Goal: Task Accomplishment & Management: Complete application form

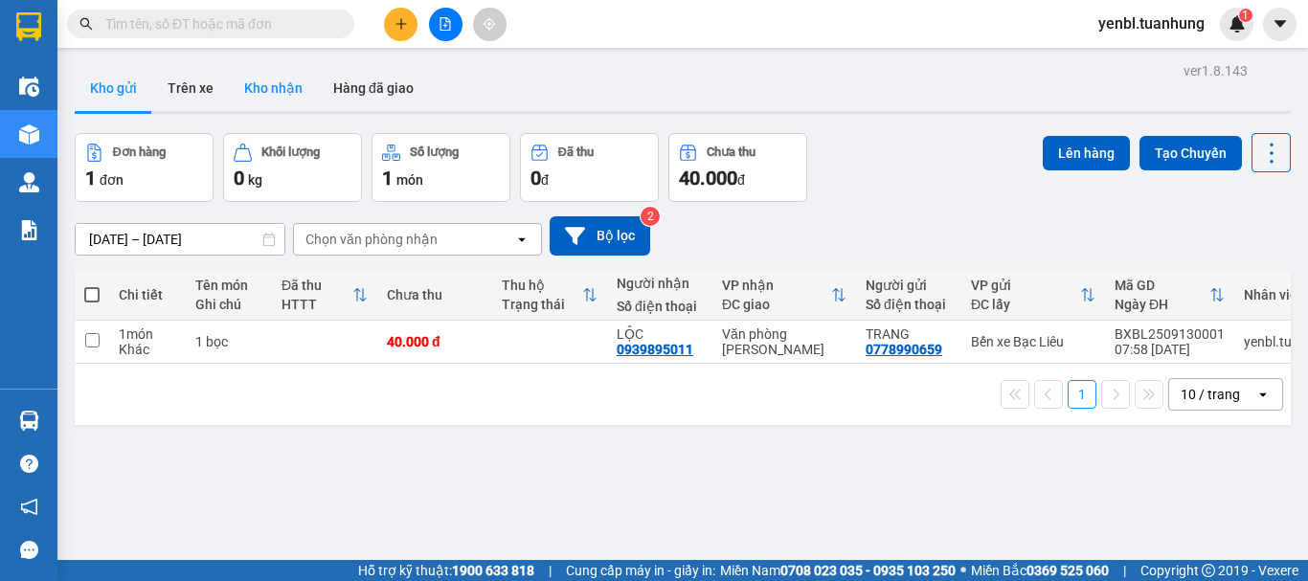
click at [230, 94] on button "Kho nhận" at bounding box center [273, 88] width 89 height 46
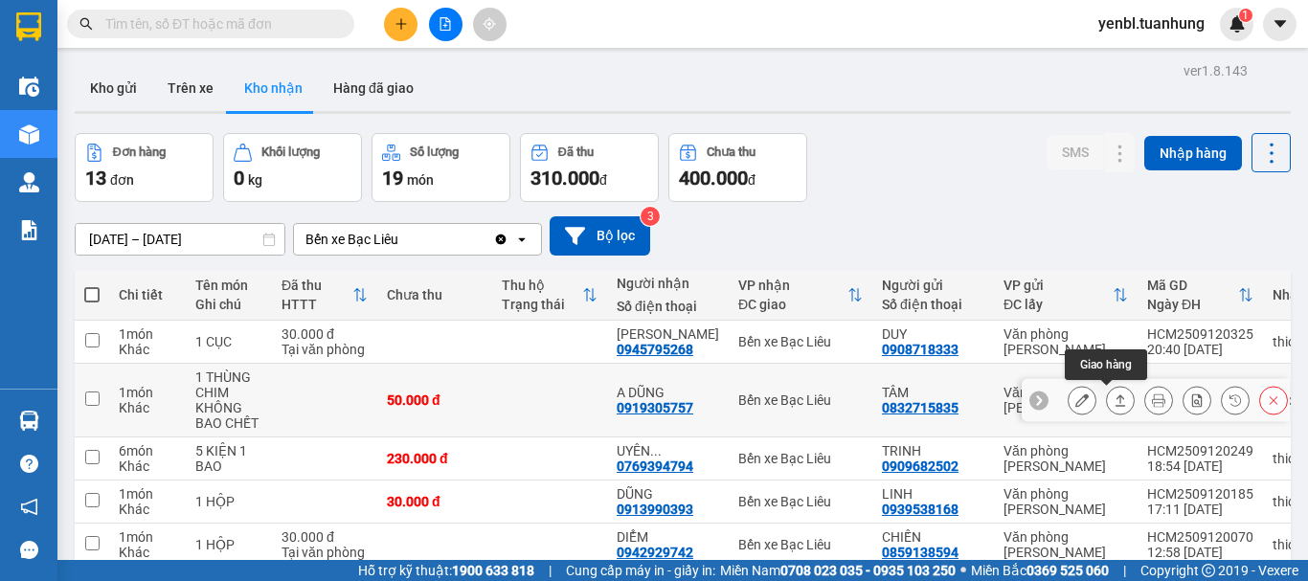
click at [1111, 407] on button at bounding box center [1120, 401] width 27 height 34
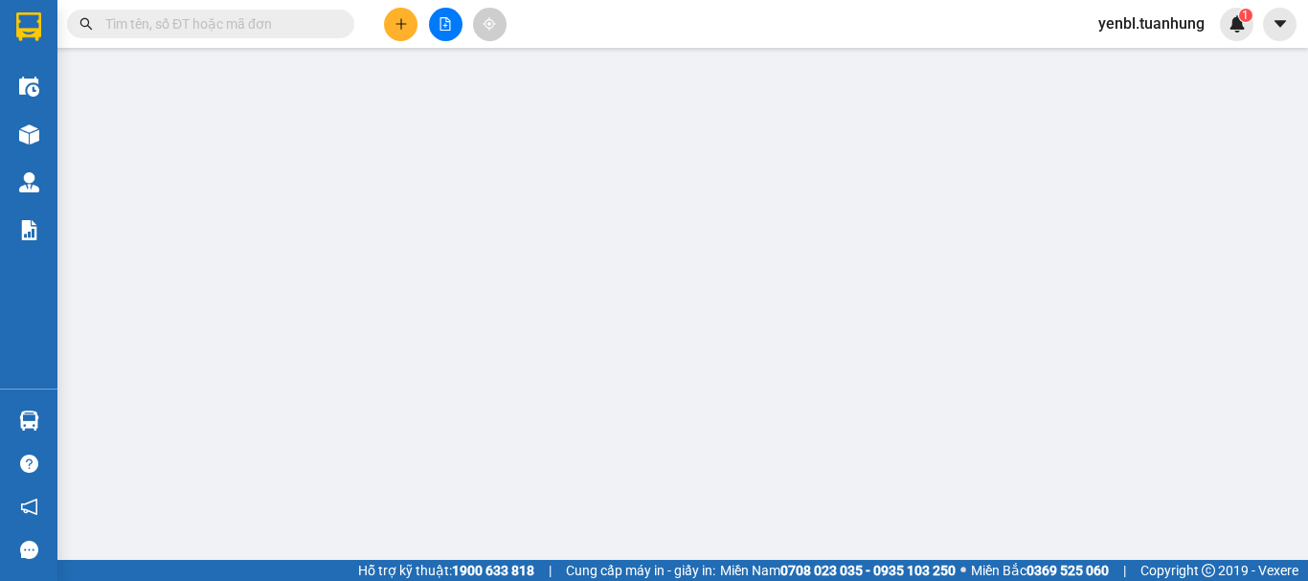
type input "0832715835"
type input "TÂM"
type input "0919305757"
type input "A DŨNG"
type input "50.000"
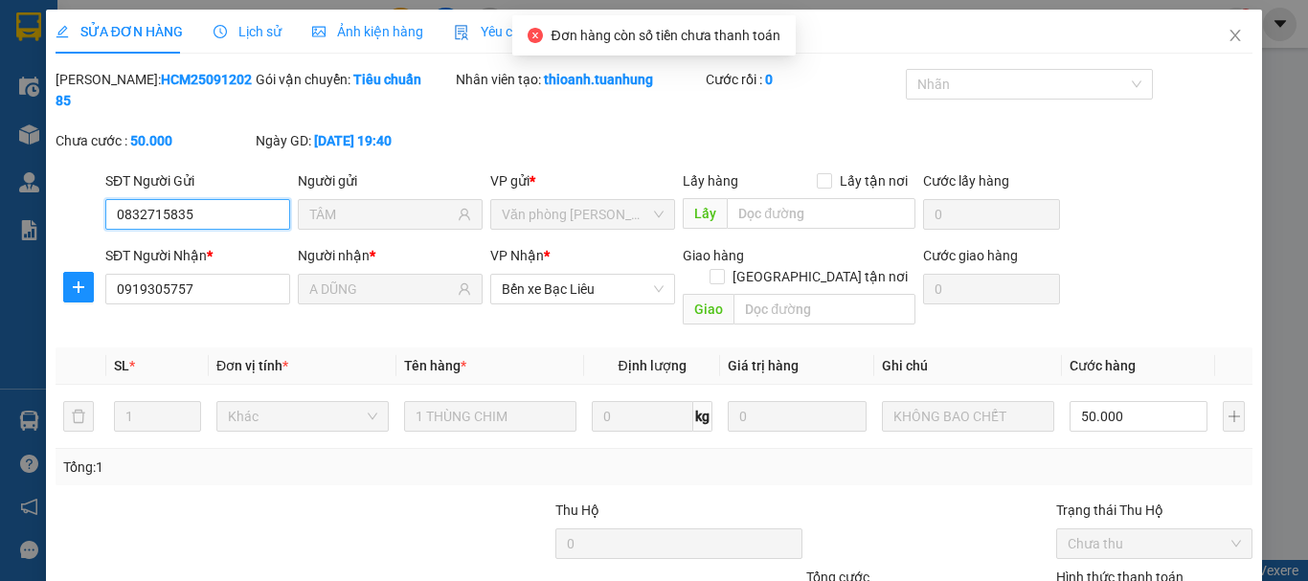
scroll to position [96, 0]
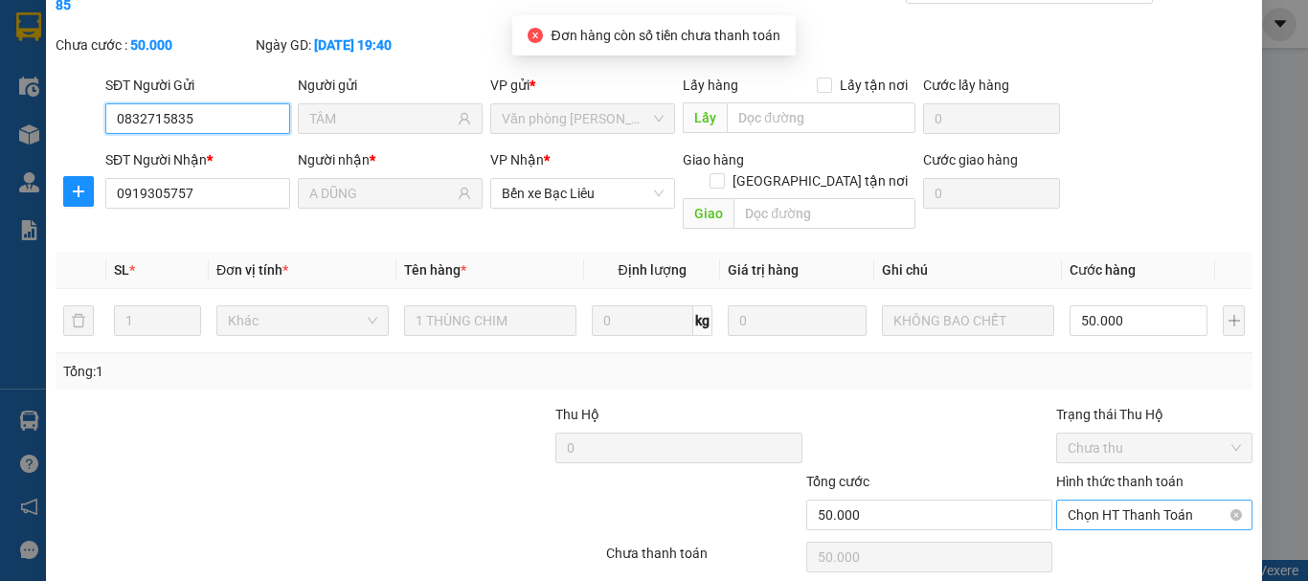
click at [1110, 501] on span "Chọn HT Thanh Toán" at bounding box center [1154, 515] width 173 height 29
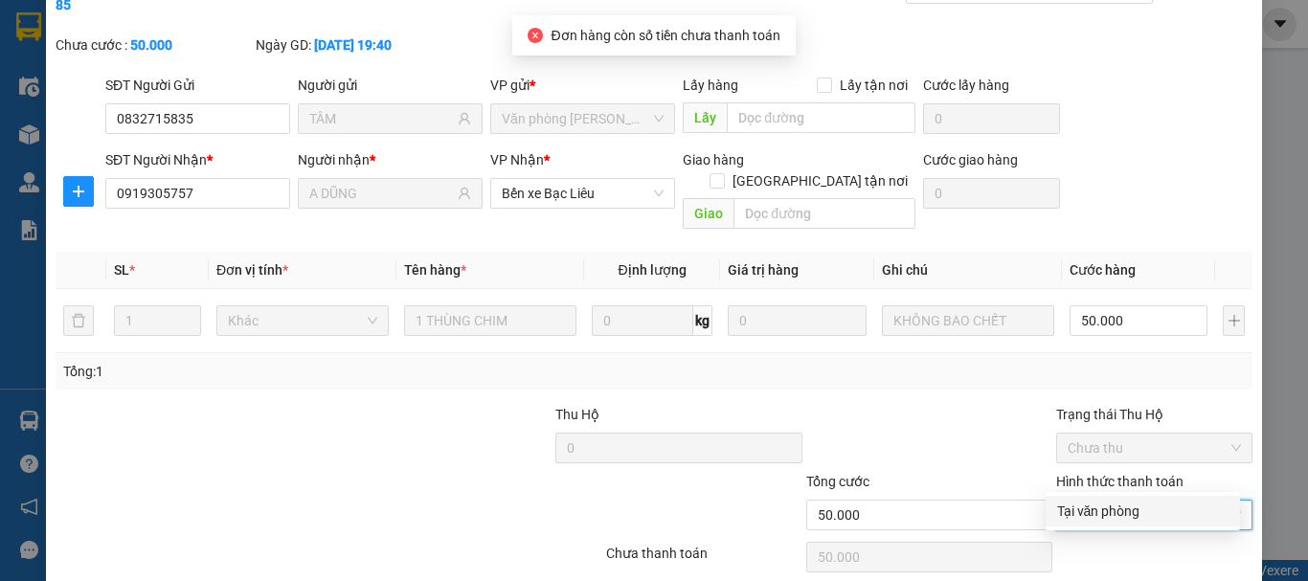
click at [1096, 504] on div "Tại văn phòng" at bounding box center [1142, 511] width 171 height 21
type input "0"
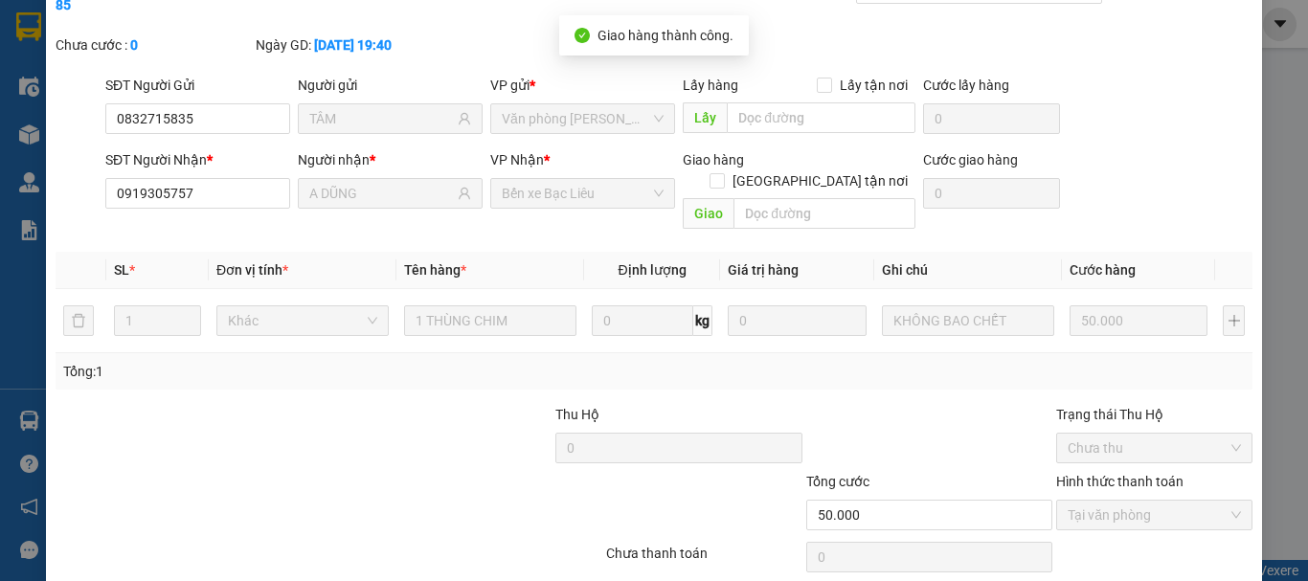
scroll to position [0, 0]
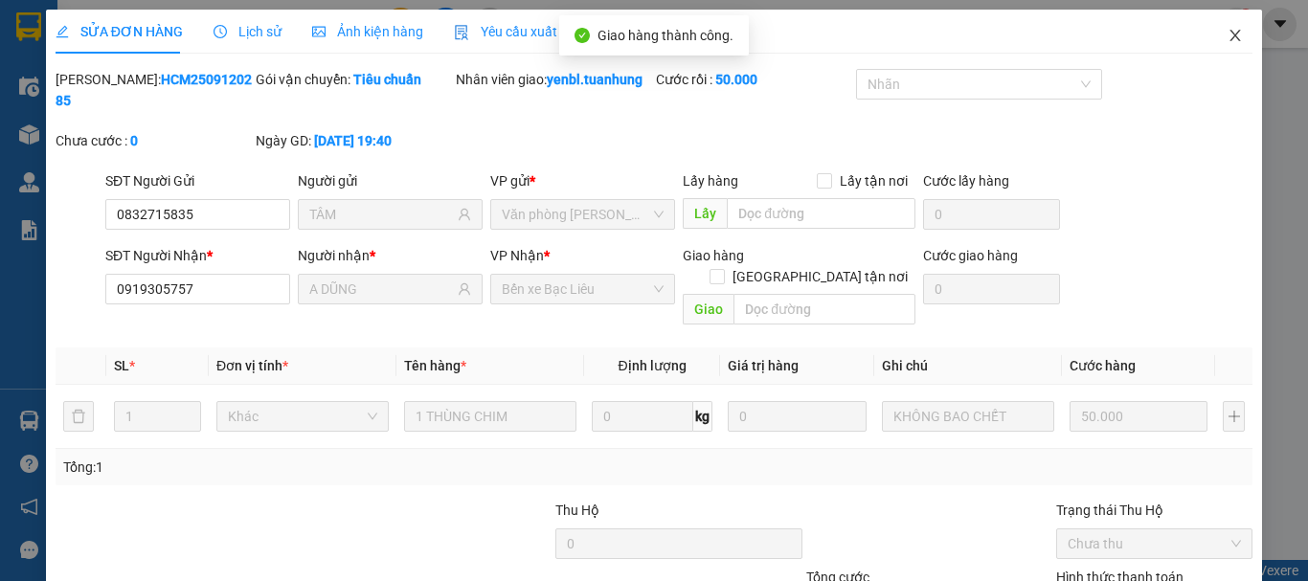
click at [1230, 37] on icon "close" at bounding box center [1235, 35] width 11 height 11
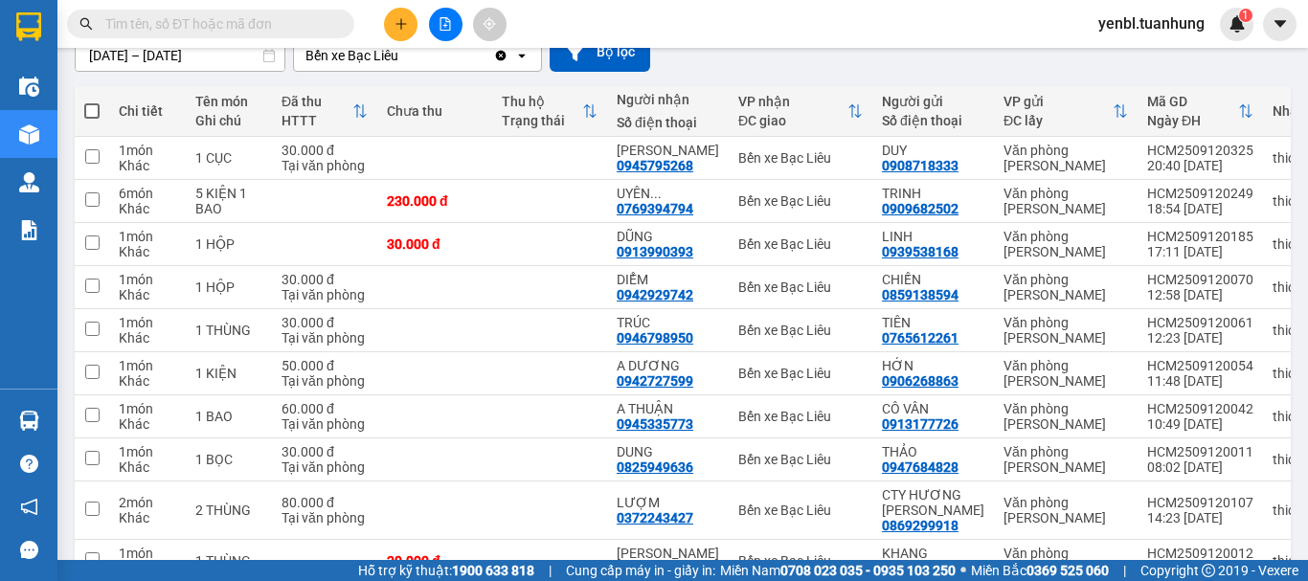
scroll to position [191, 0]
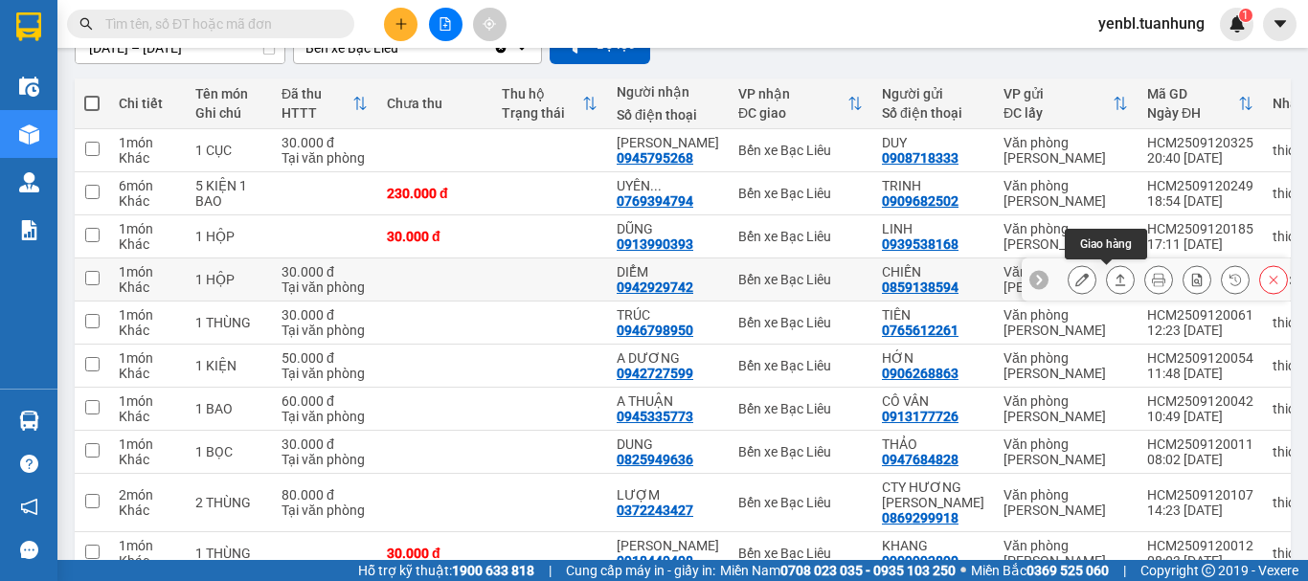
click at [1114, 280] on icon at bounding box center [1120, 279] width 13 height 13
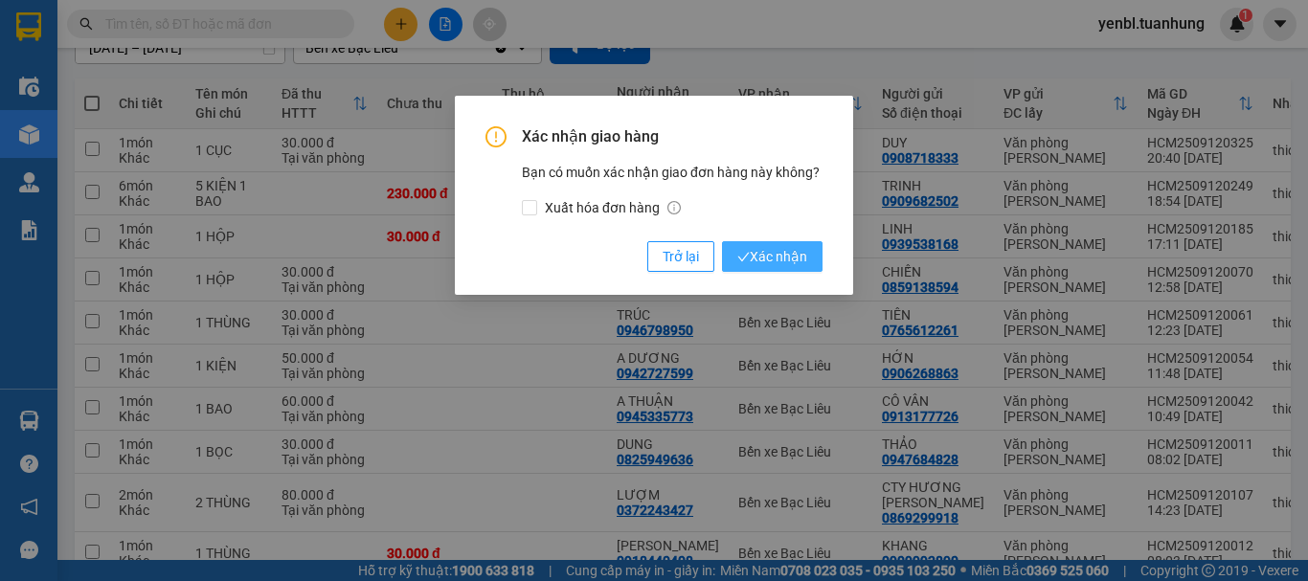
click at [802, 263] on span "Xác nhận" at bounding box center [772, 256] width 70 height 21
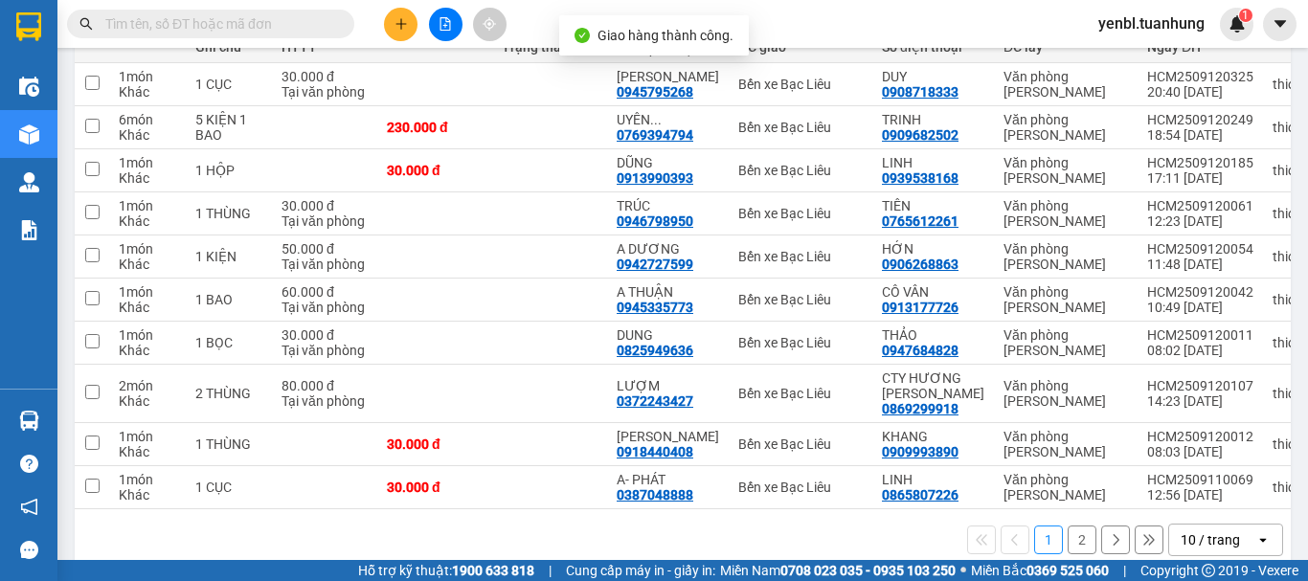
scroll to position [287, 0]
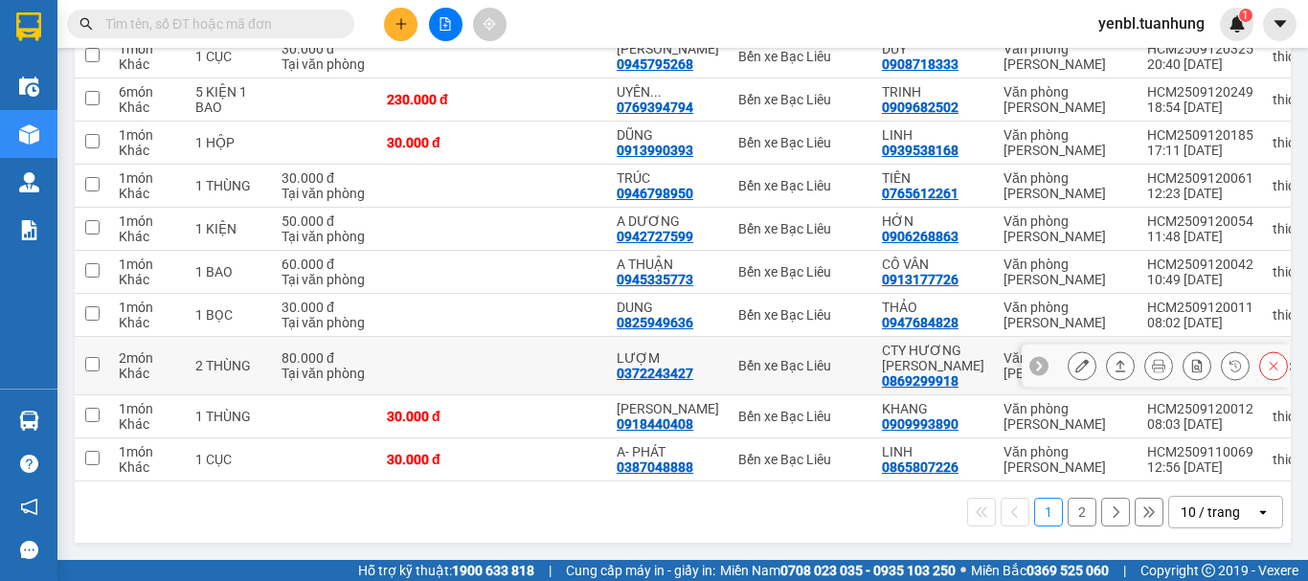
click at [1114, 362] on icon at bounding box center [1120, 365] width 13 height 13
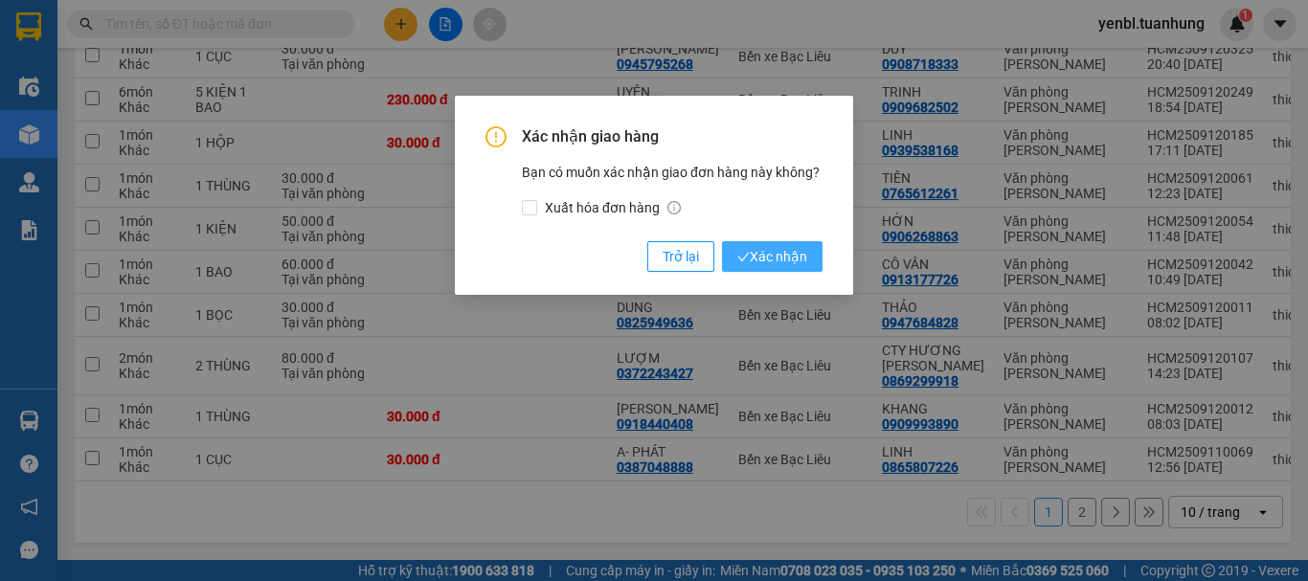
click at [782, 261] on span "Xác nhận" at bounding box center [772, 256] width 70 height 21
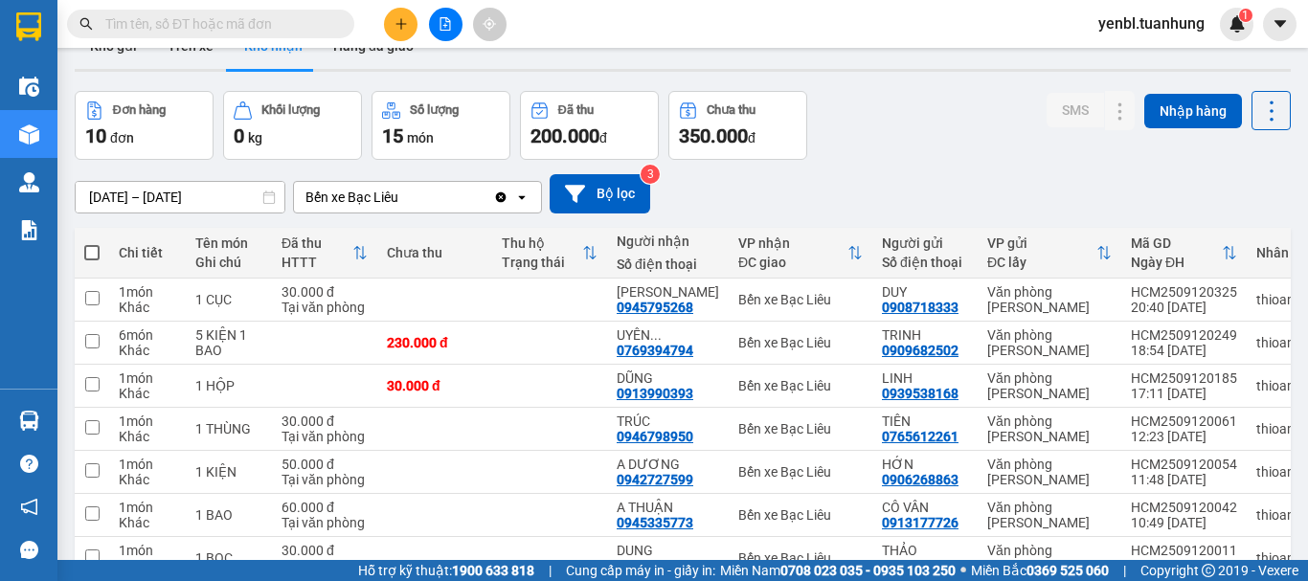
scroll to position [0, 0]
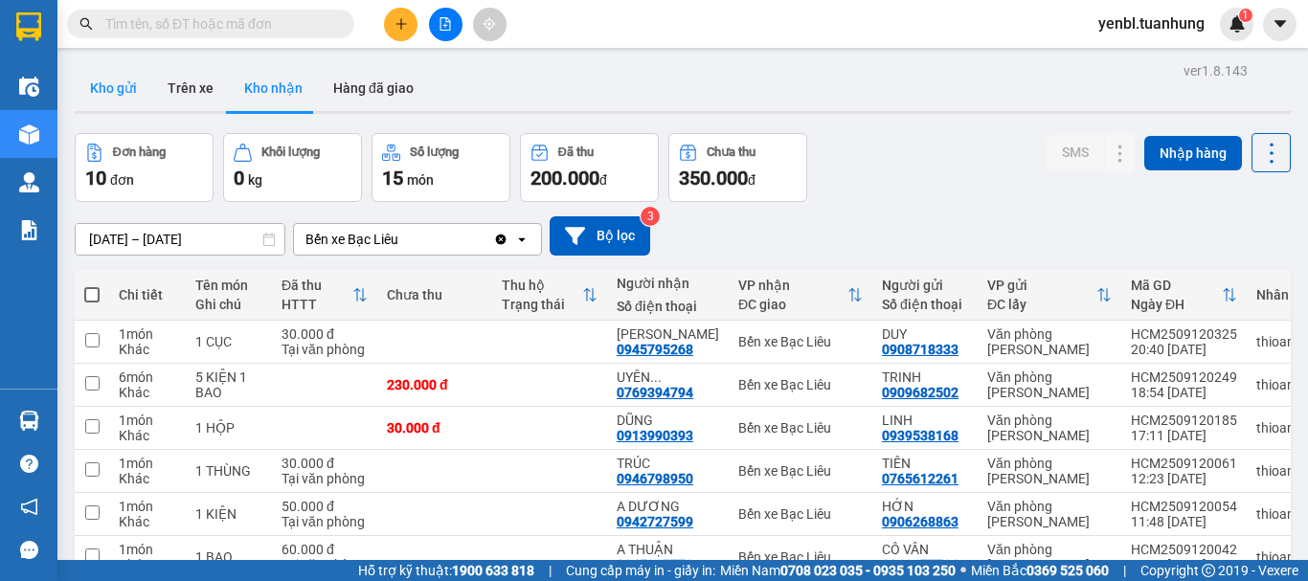
click at [123, 86] on button "Kho gửi" at bounding box center [114, 88] width 78 height 46
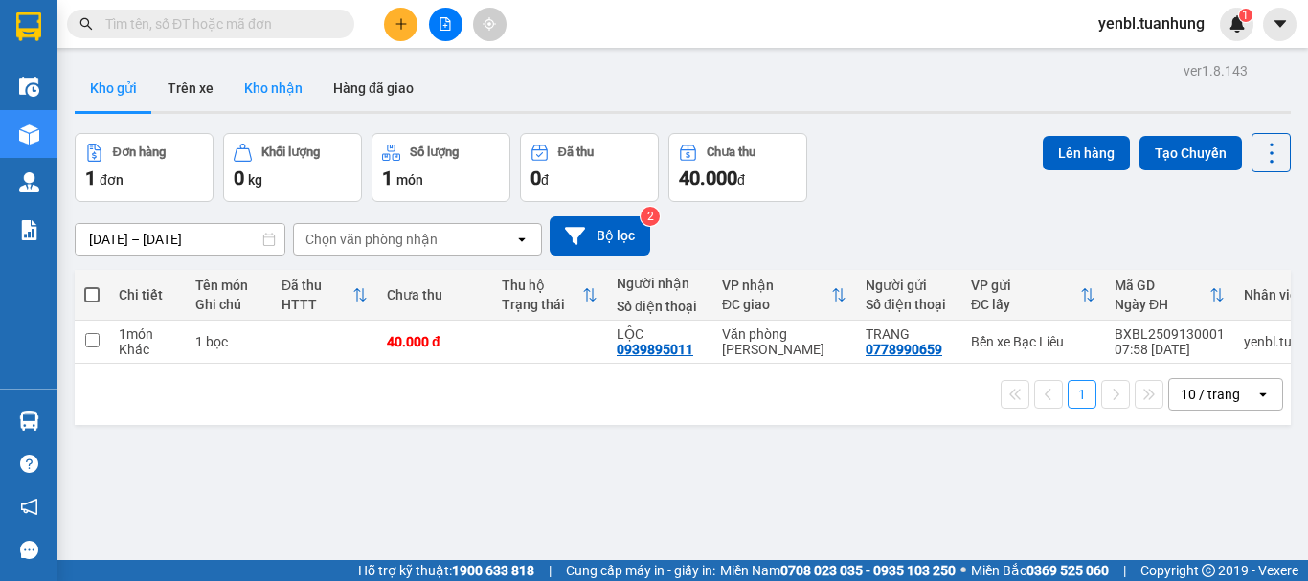
click at [264, 83] on button "Kho nhận" at bounding box center [273, 88] width 89 height 46
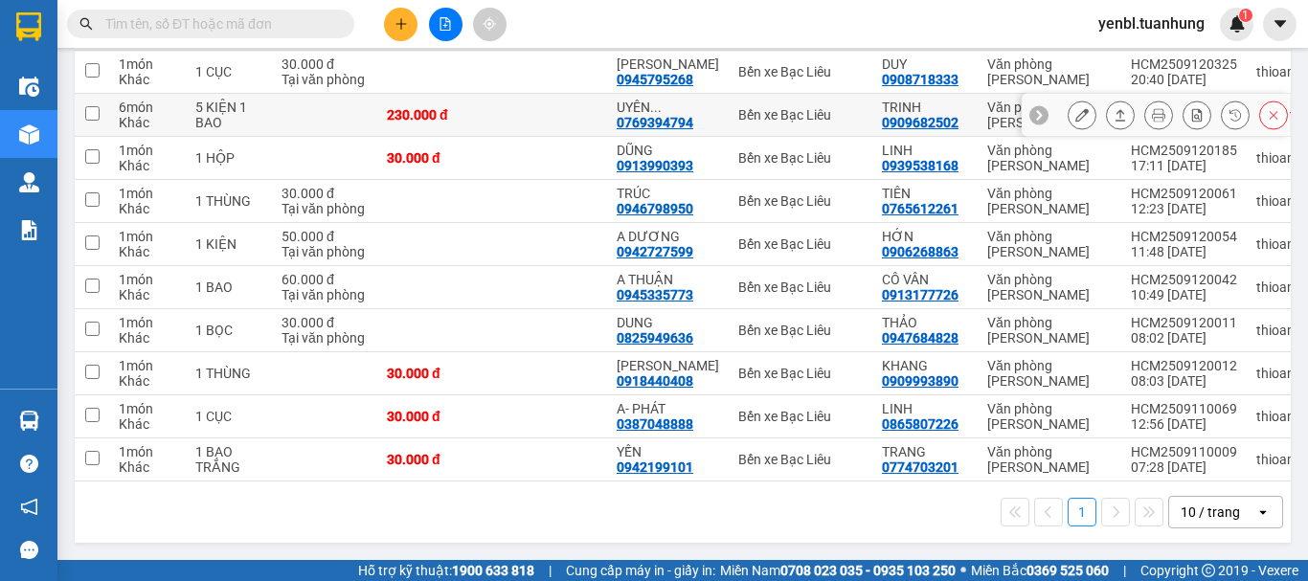
scroll to position [278, 0]
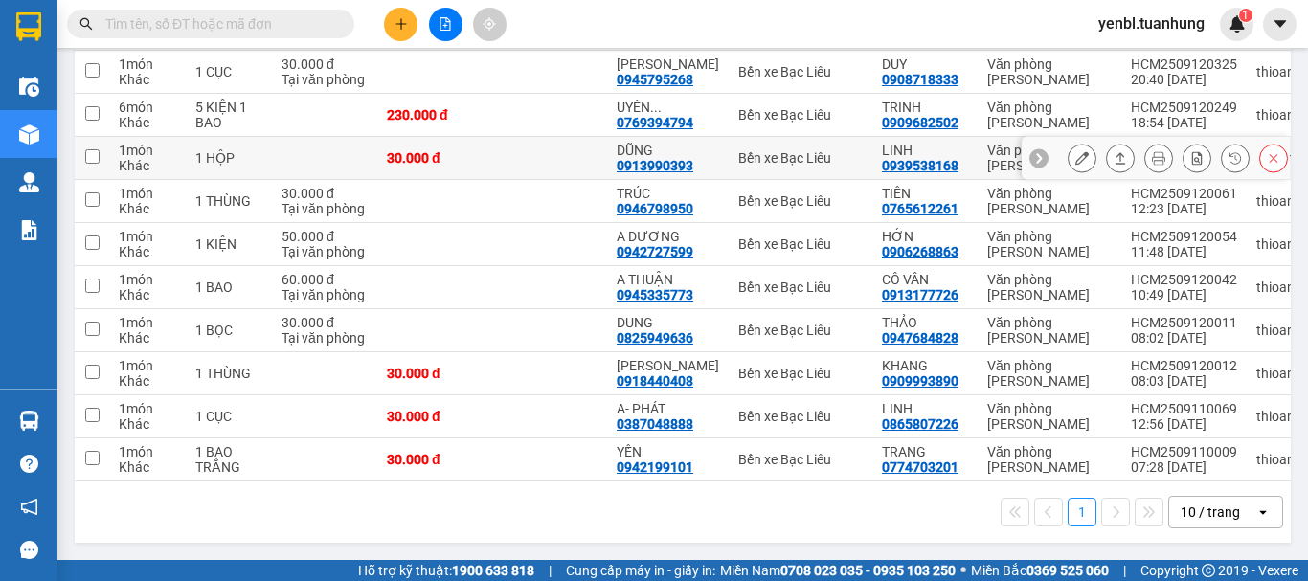
click at [1115, 152] on icon at bounding box center [1120, 157] width 11 height 11
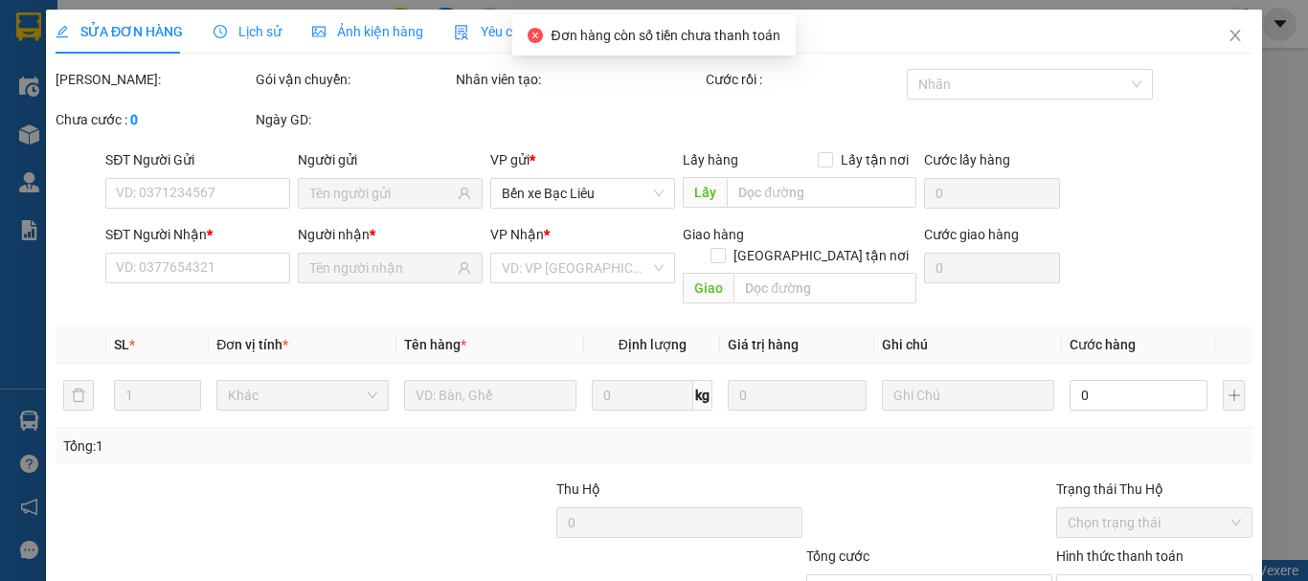
type input "0939538168"
type input "LINH"
type input "0913990393"
type input "DŨNG"
type input "30.000"
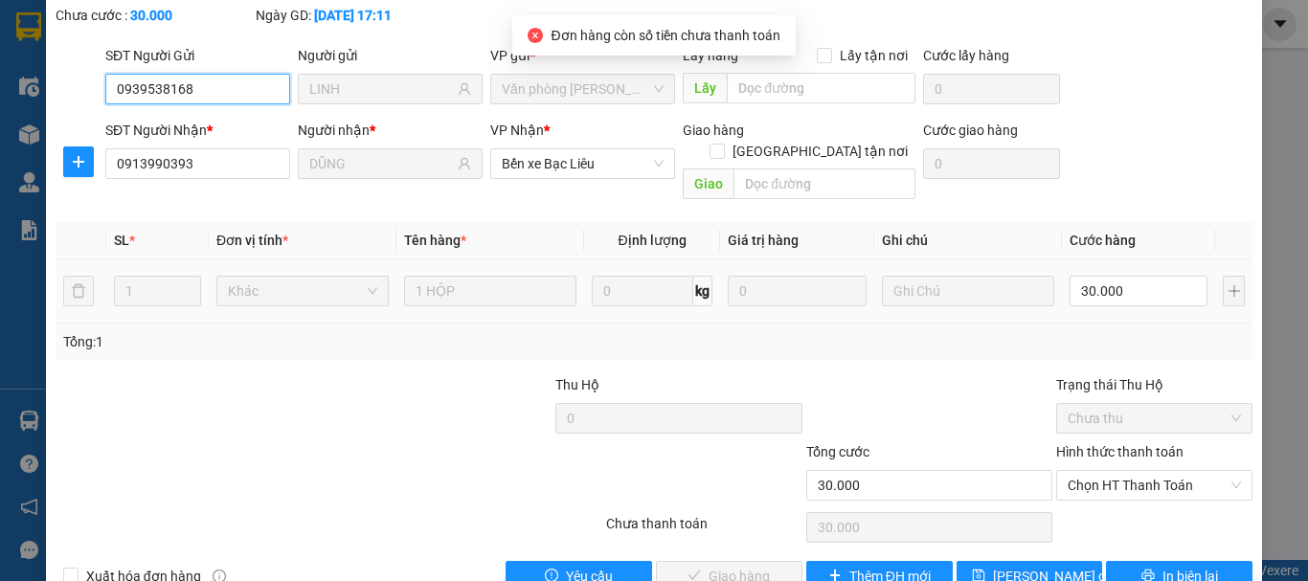
scroll to position [131, 0]
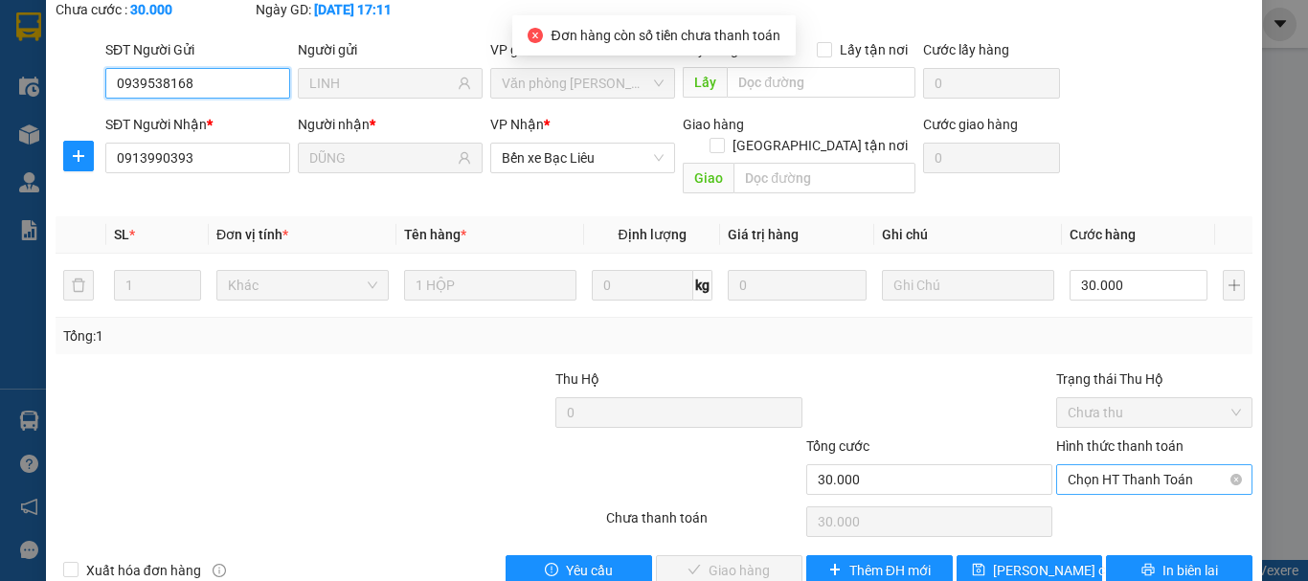
click at [1116, 465] on span "Chọn HT Thanh Toán" at bounding box center [1154, 479] width 173 height 29
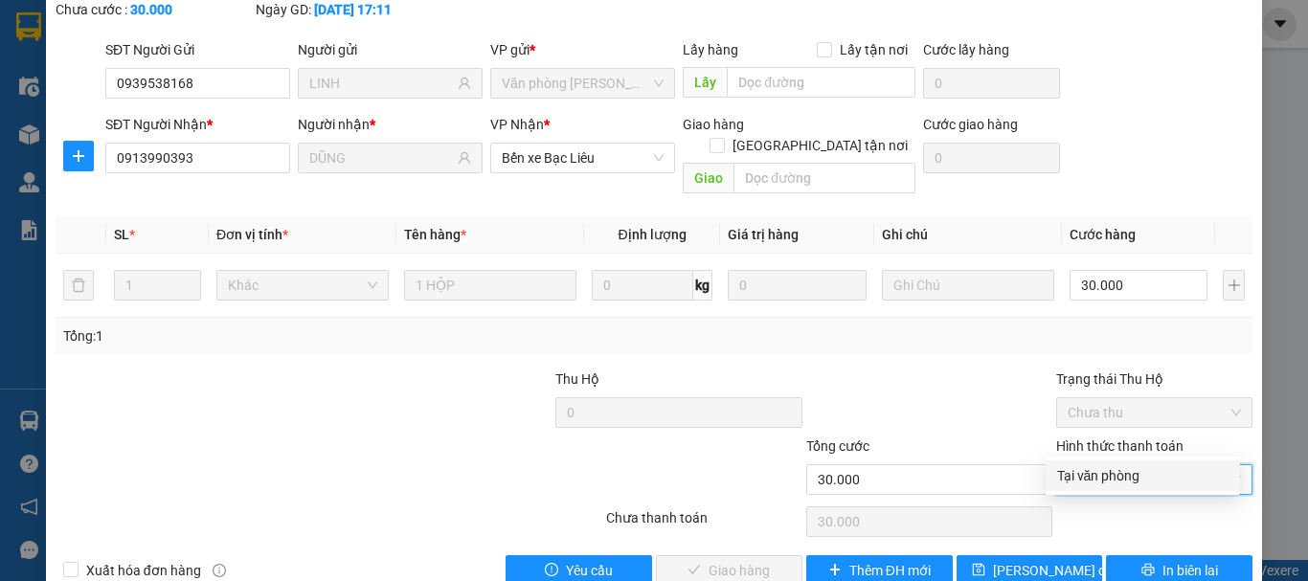
click at [1125, 465] on div "Tại văn phòng" at bounding box center [1142, 475] width 171 height 21
type input "0"
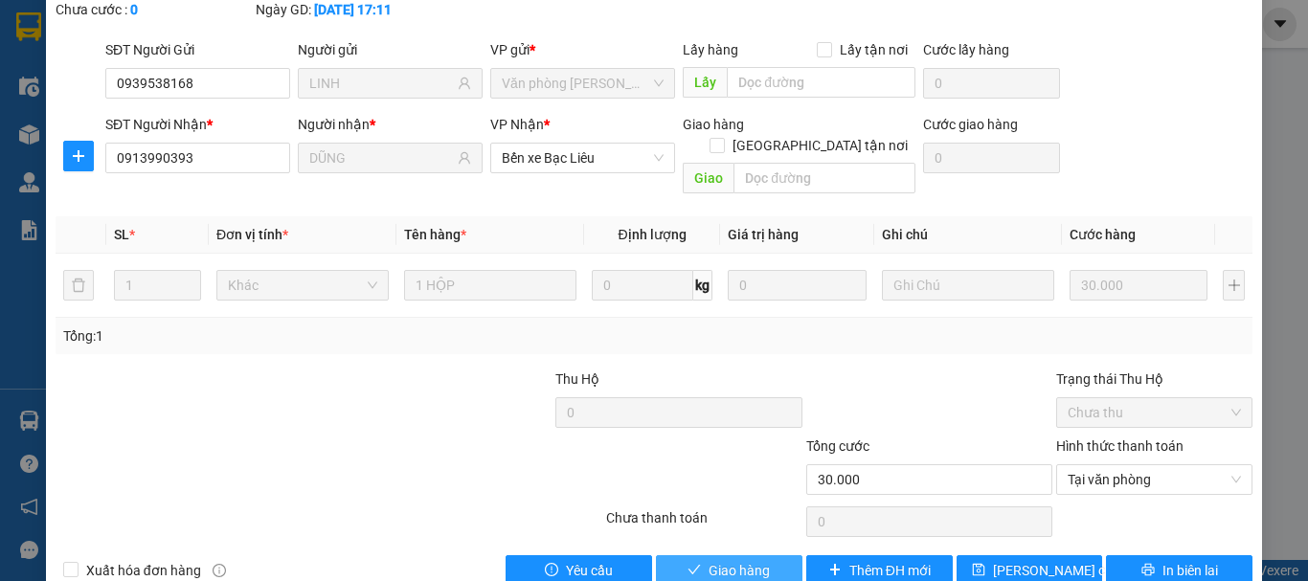
click at [721, 560] on span "Giao hàng" at bounding box center [739, 570] width 61 height 21
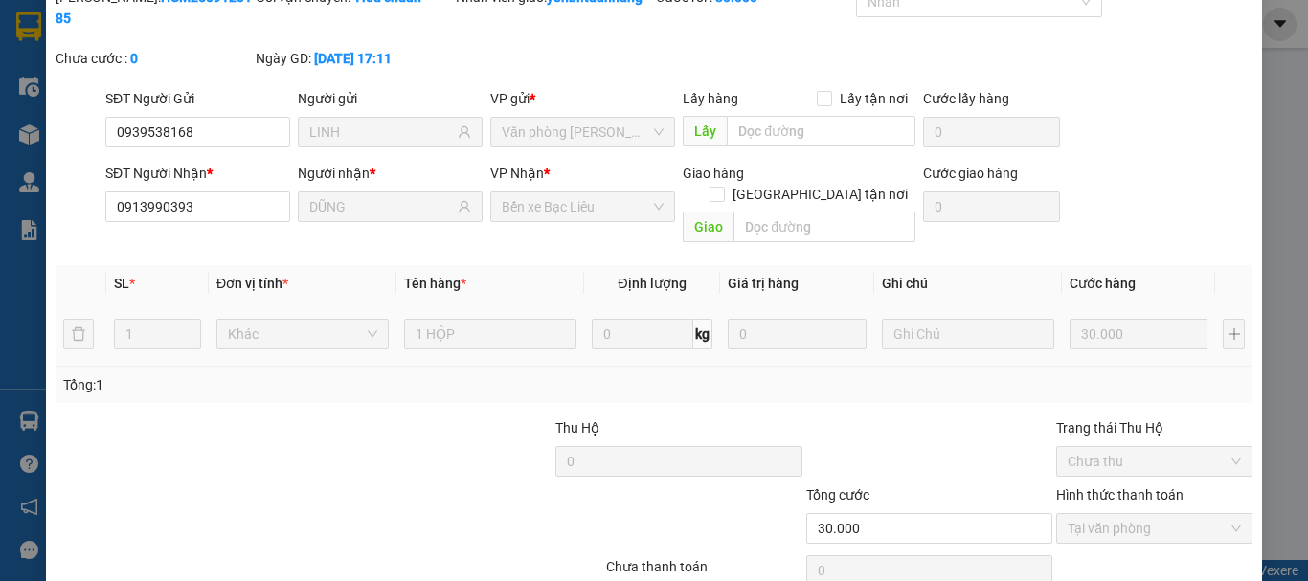
scroll to position [0, 0]
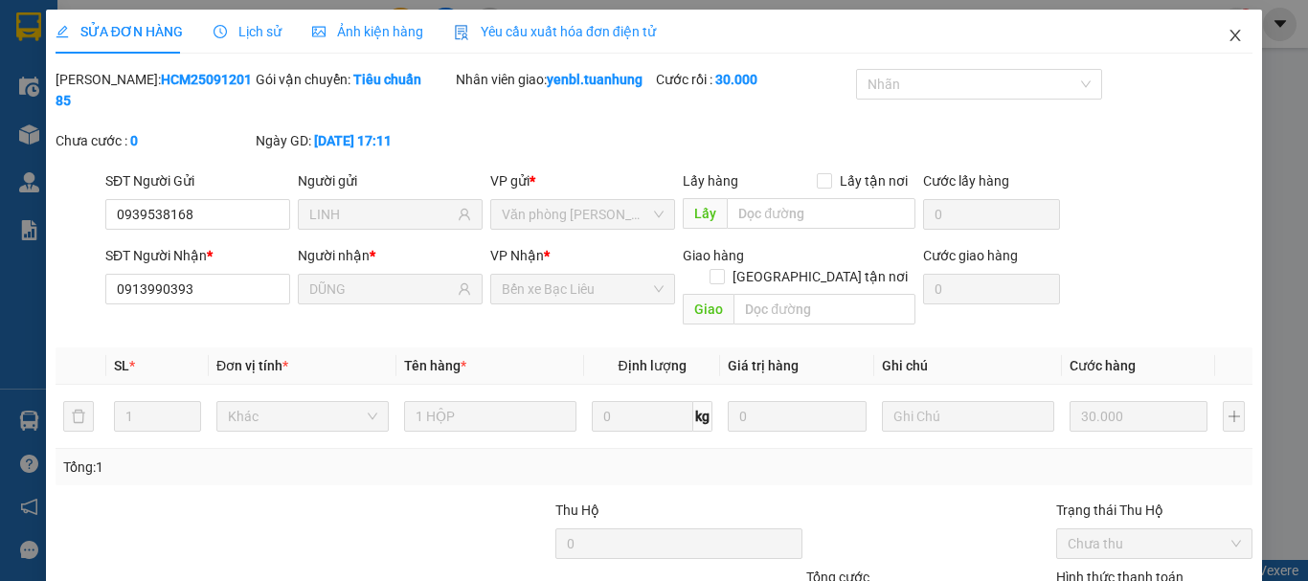
click at [1234, 48] on span "Close" at bounding box center [1235, 37] width 54 height 54
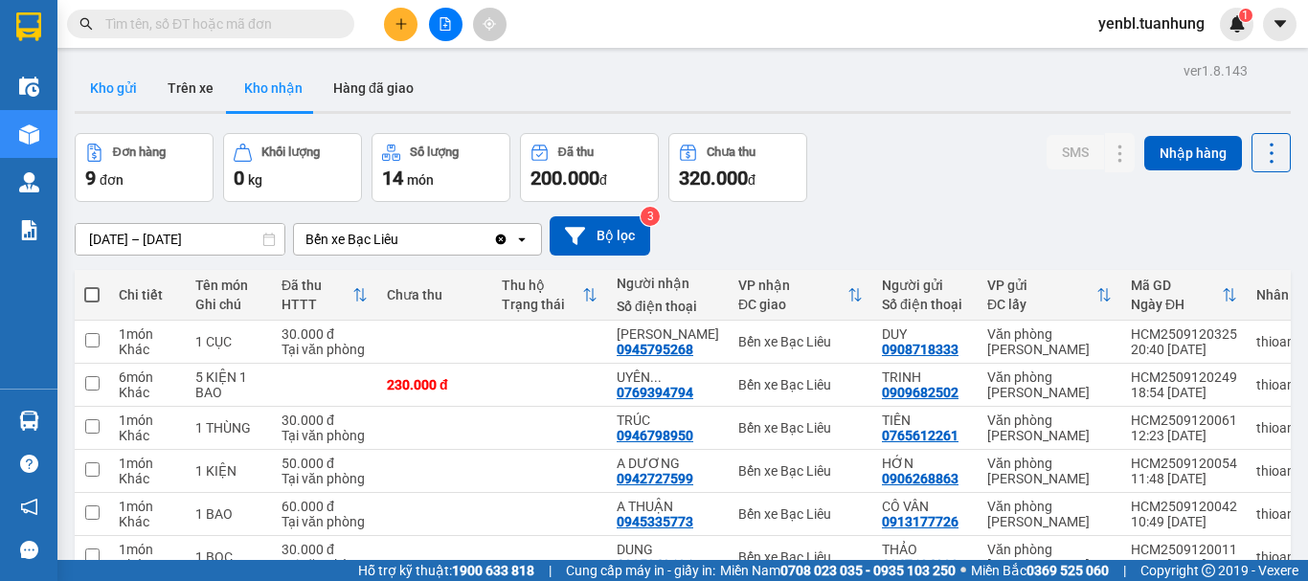
click at [115, 91] on button "Kho gửi" at bounding box center [114, 88] width 78 height 46
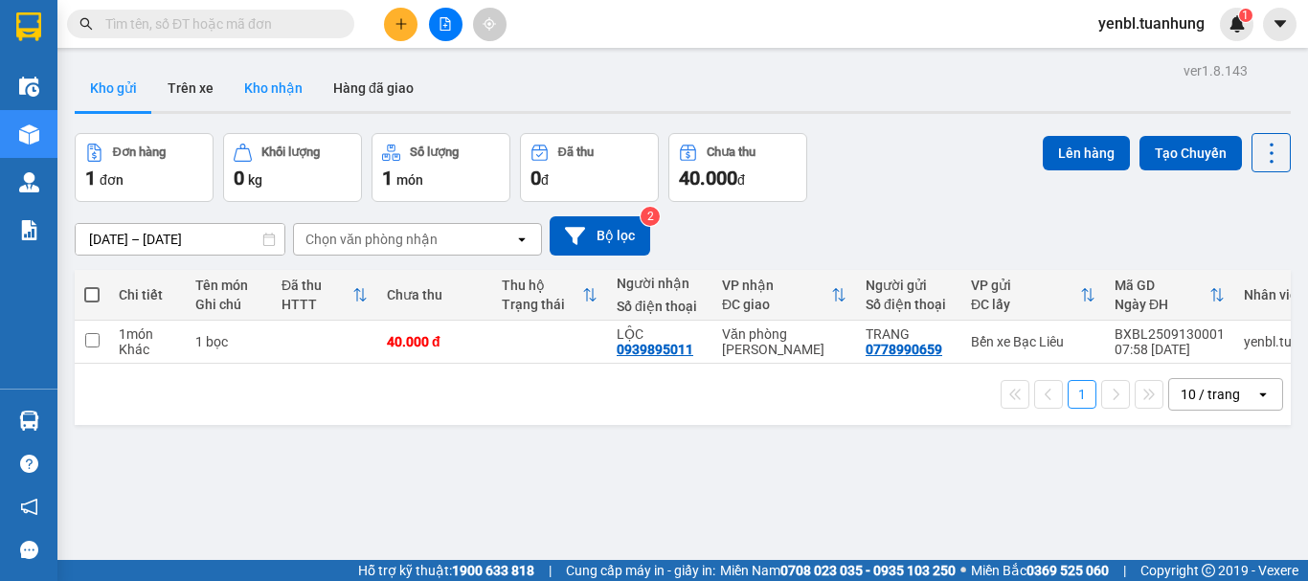
click at [272, 79] on button "Kho nhận" at bounding box center [273, 88] width 89 height 46
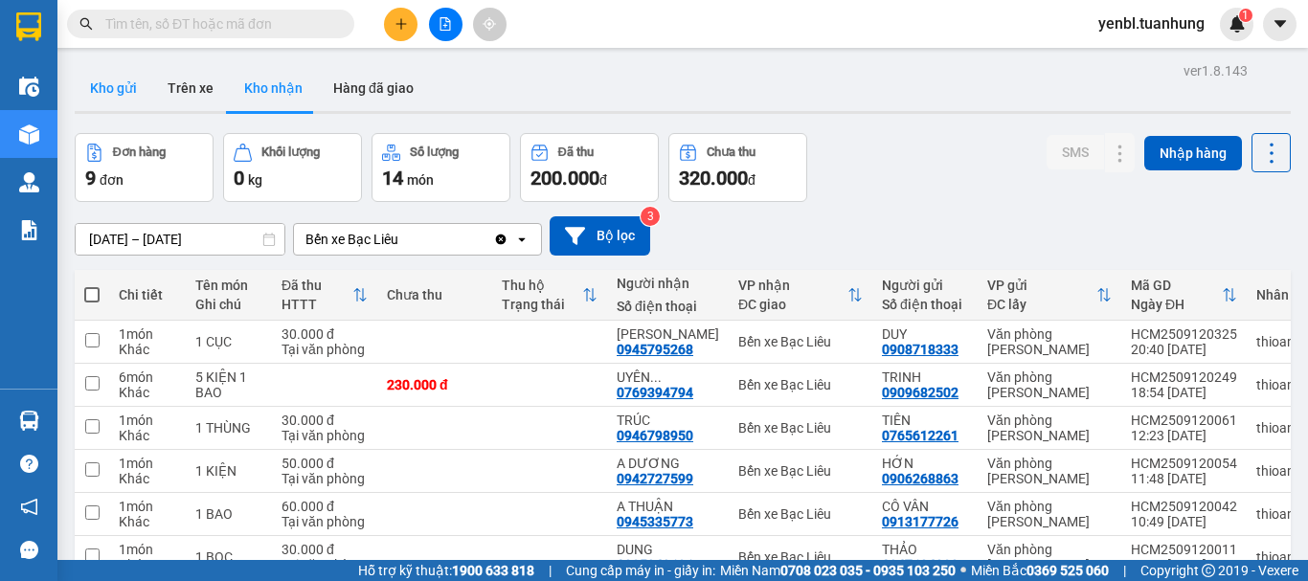
click at [88, 80] on button "Kho gửi" at bounding box center [114, 88] width 78 height 46
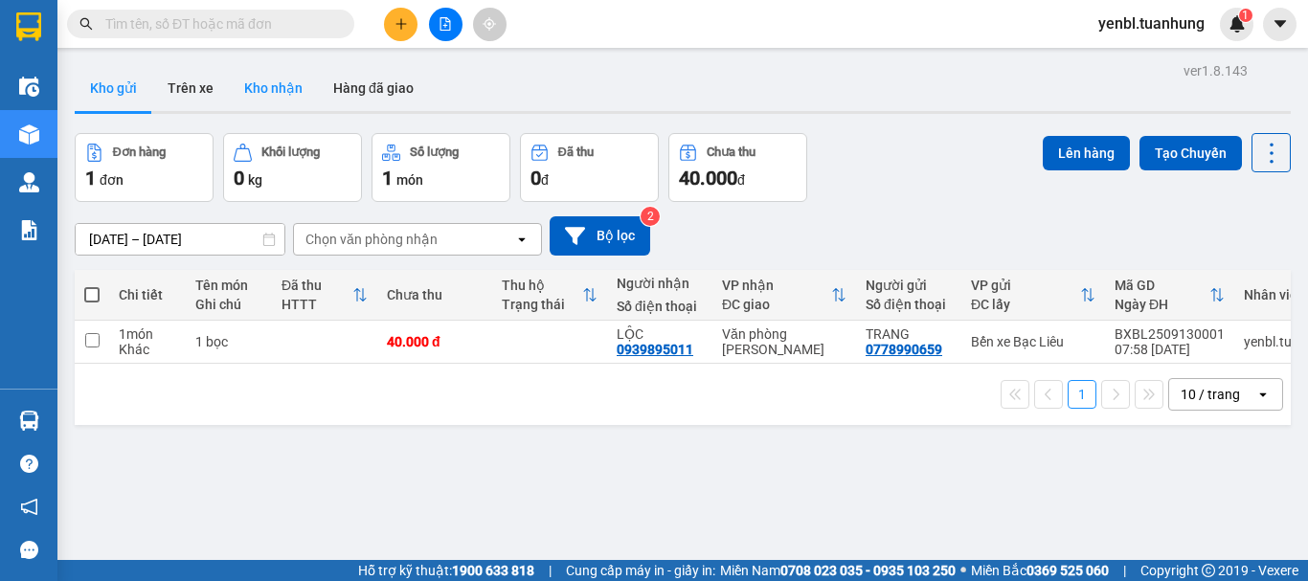
click at [276, 90] on button "Kho nhận" at bounding box center [273, 88] width 89 height 46
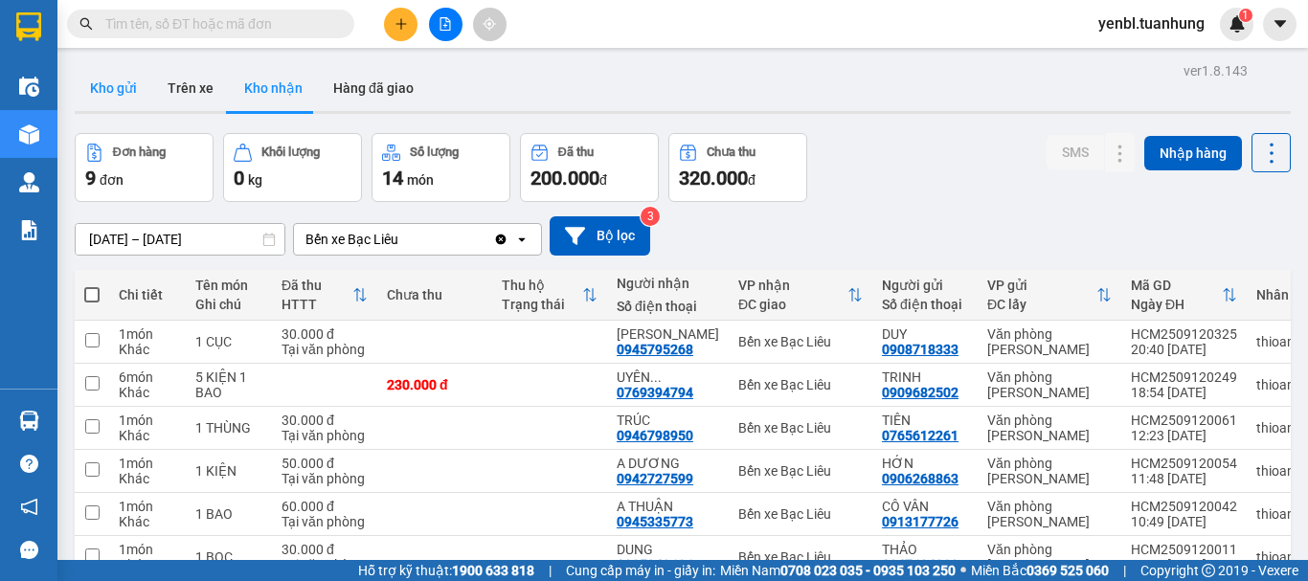
click at [111, 95] on button "Kho gửi" at bounding box center [114, 88] width 78 height 46
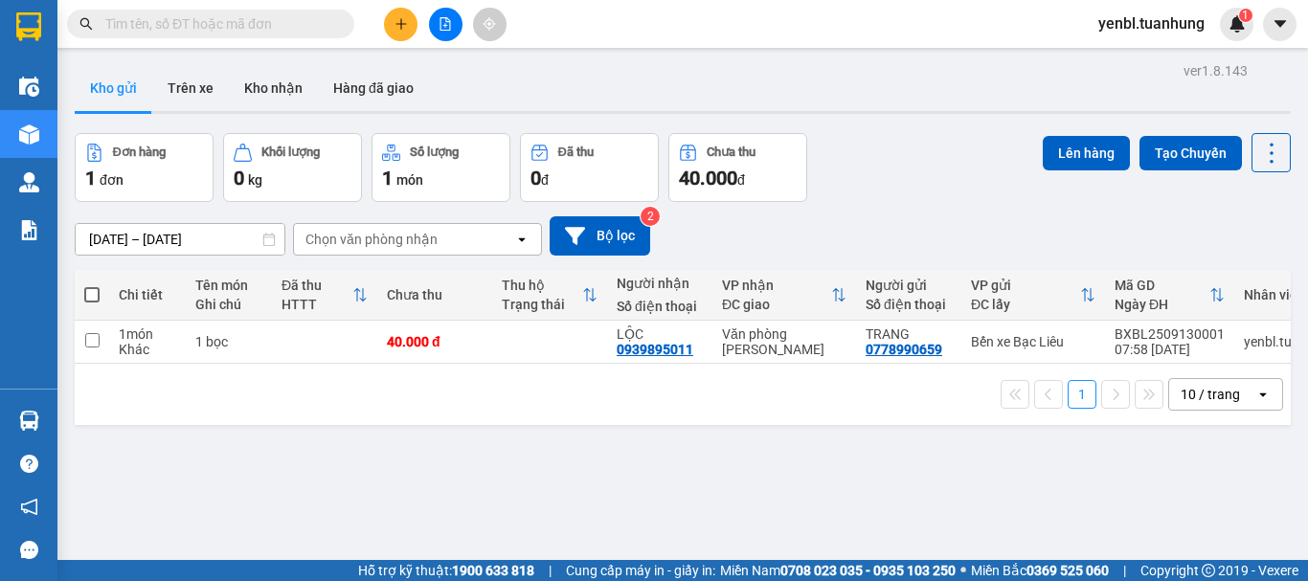
click at [912, 195] on div "Đơn hàng 1 đơn Khối lượng 0 kg Số lượng 1 món Đã thu 0 đ Chưa thu 40.000 đ Lên …" at bounding box center [683, 167] width 1216 height 69
drag, startPoint x: 262, startPoint y: 83, endPoint x: 305, endPoint y: 58, distance: 49.8
click at [260, 83] on button "Kho nhận" at bounding box center [273, 88] width 89 height 46
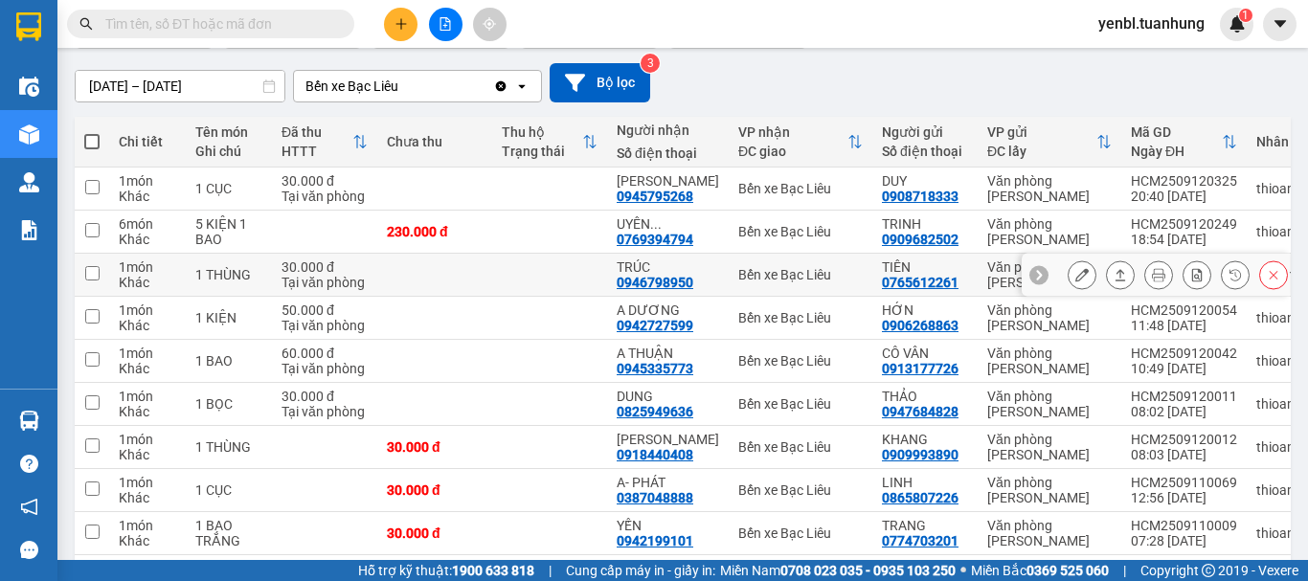
scroll to position [191, 0]
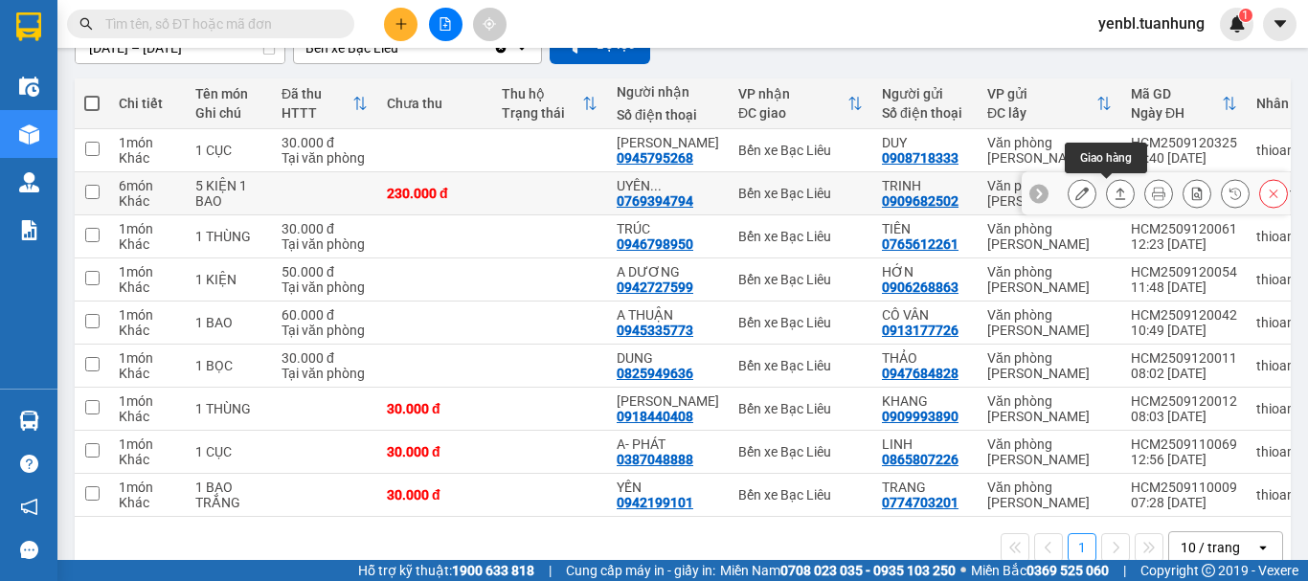
click at [1118, 194] on button at bounding box center [1120, 194] width 27 height 34
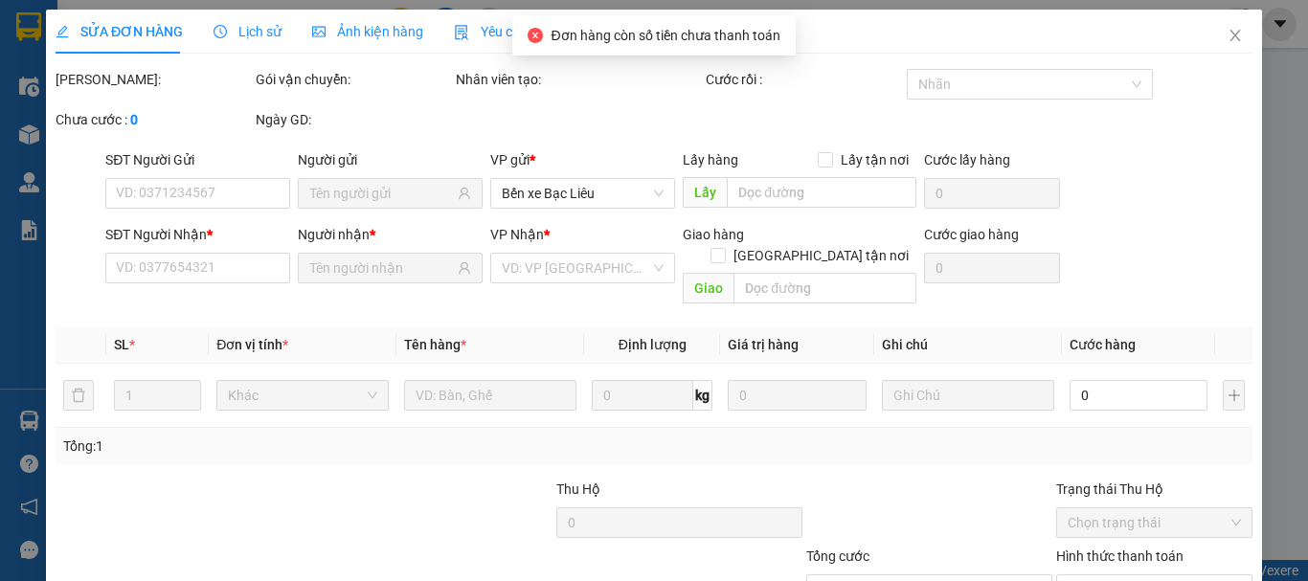
type input "0909682502"
type input "TRINH"
type input "0769394794"
type input "UYÊN TRƯƠNG"
type input "230.000"
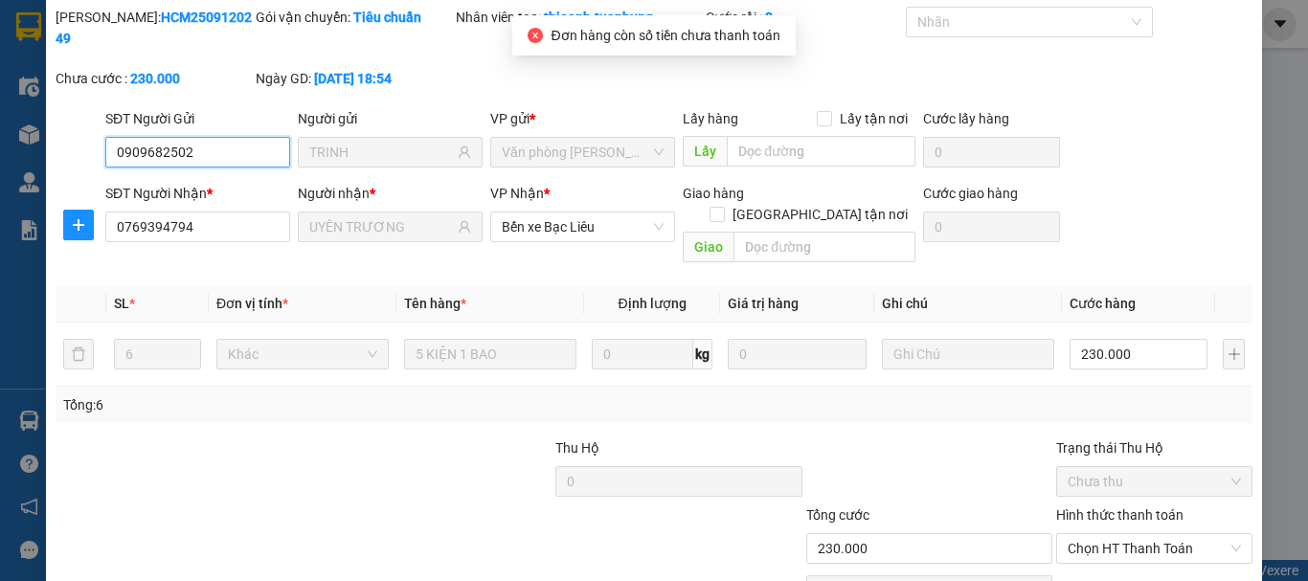
scroll to position [131, 0]
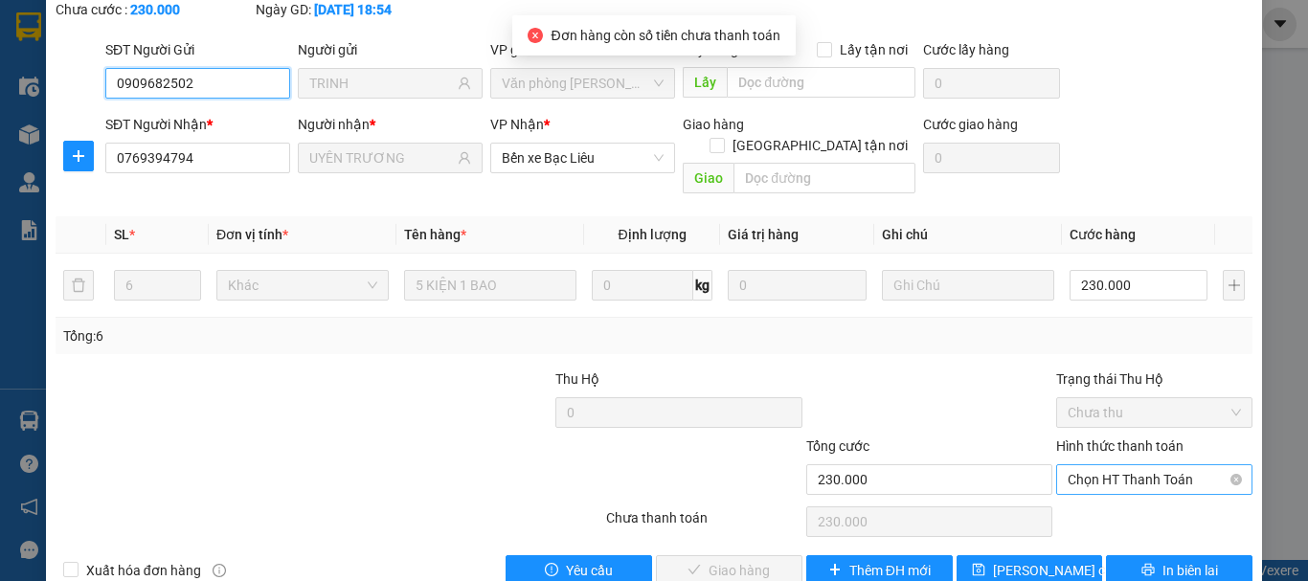
click at [1159, 465] on span "Chọn HT Thanh Toán" at bounding box center [1154, 479] width 173 height 29
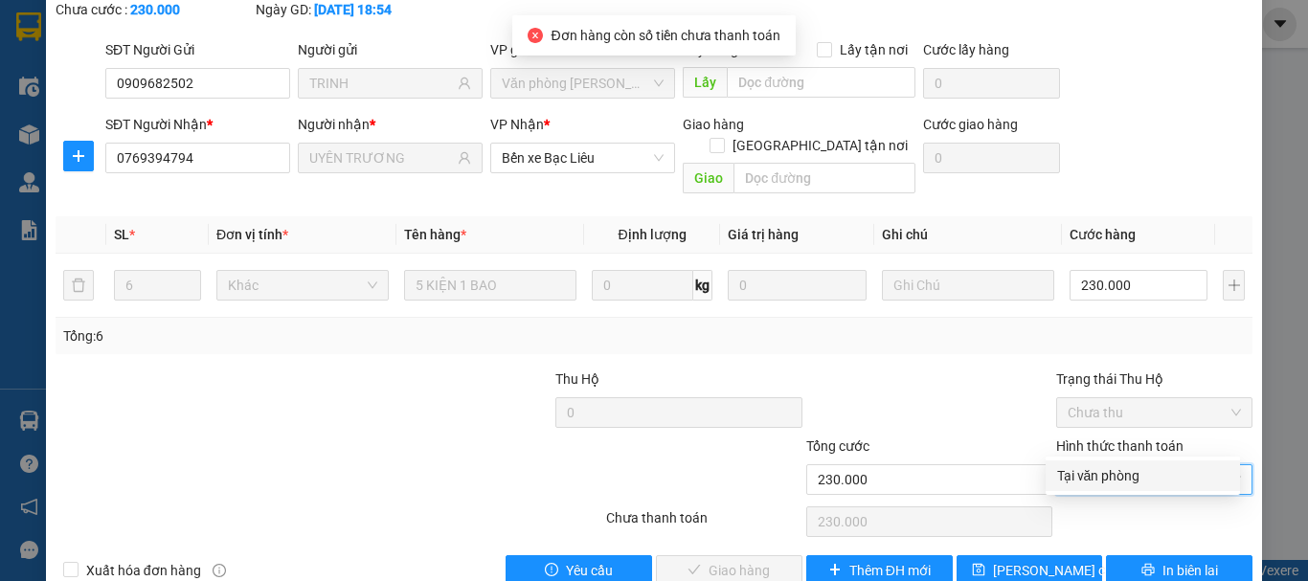
click at [1110, 469] on div "Tại văn phòng" at bounding box center [1142, 475] width 171 height 21
type input "0"
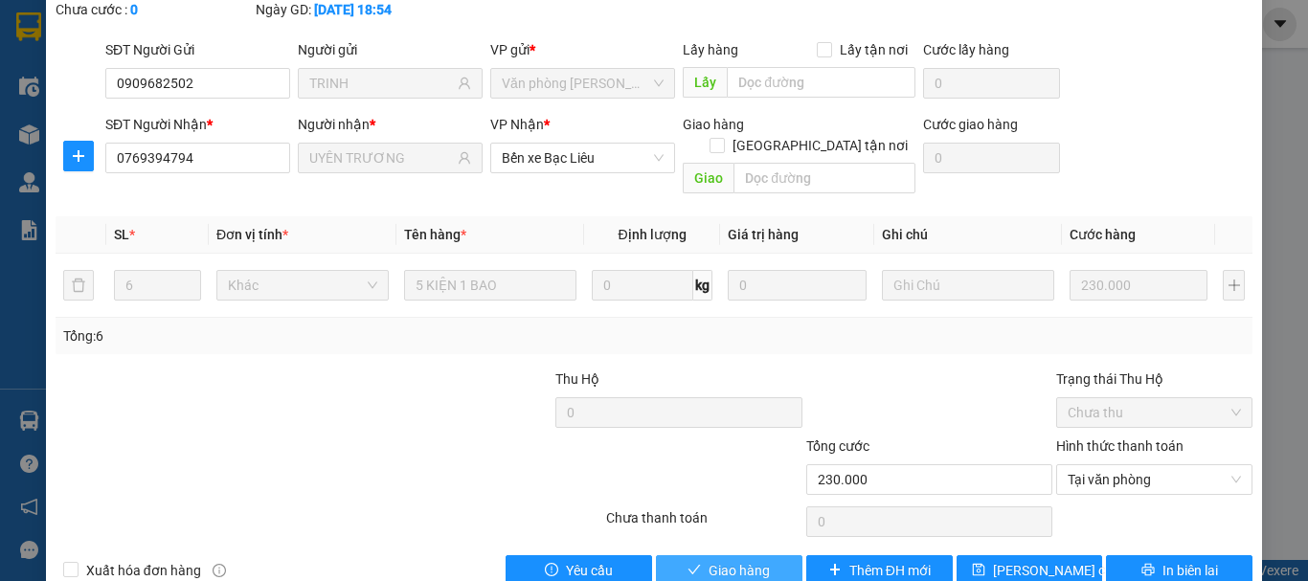
click at [769, 555] on button "Giao hàng" at bounding box center [729, 570] width 146 height 31
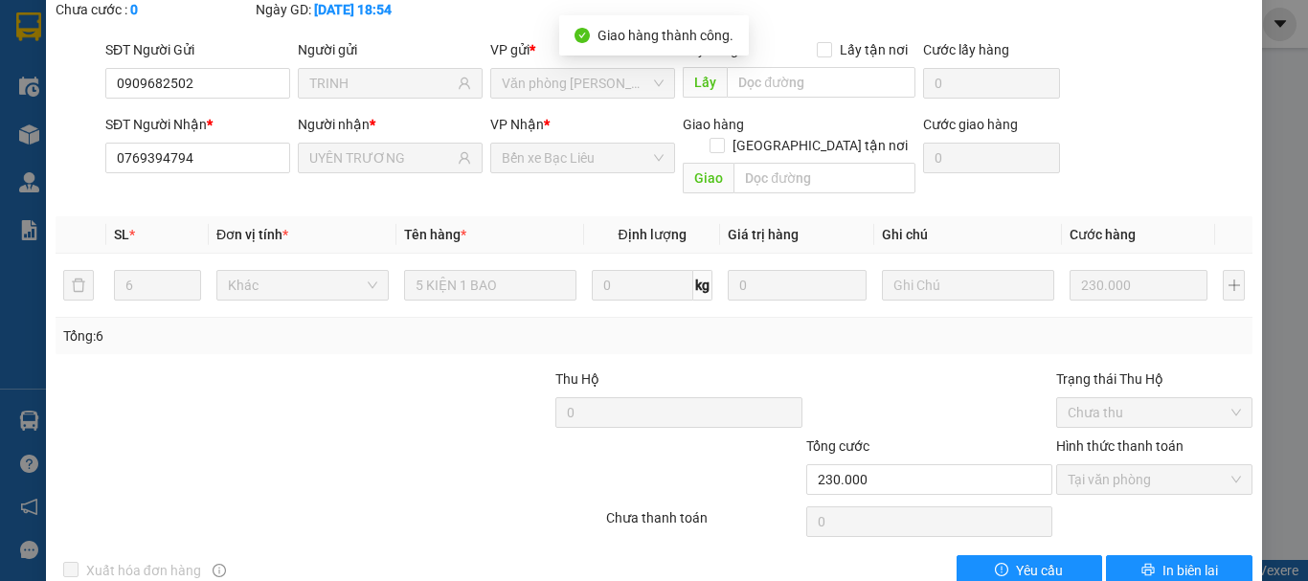
scroll to position [0, 0]
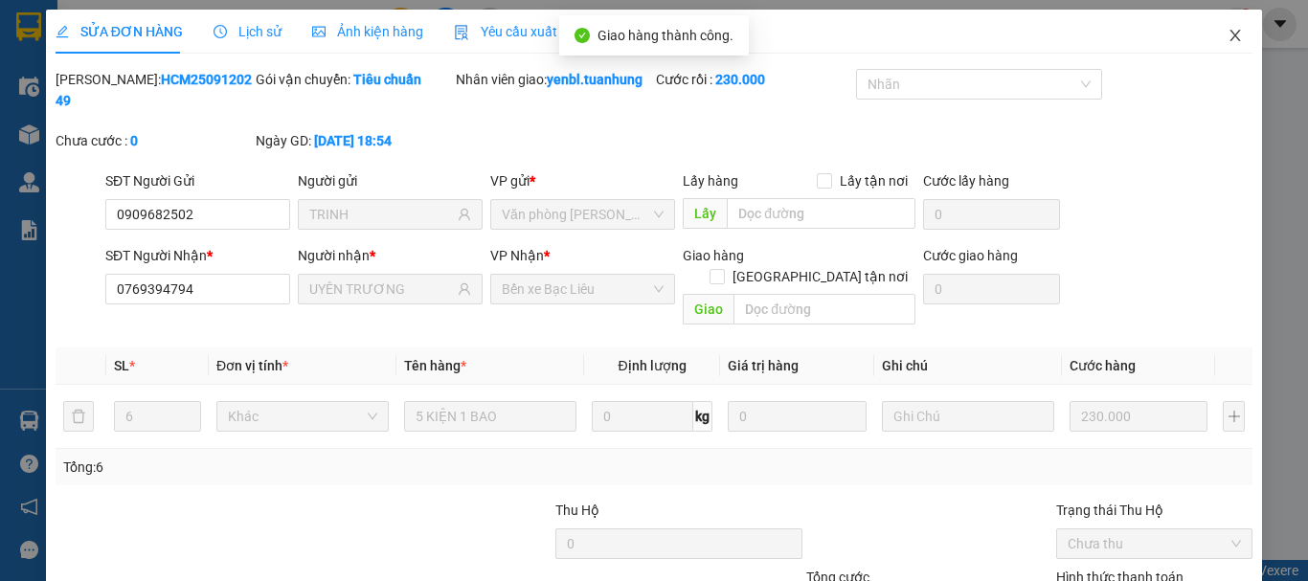
click at [1237, 41] on span "Close" at bounding box center [1235, 37] width 54 height 54
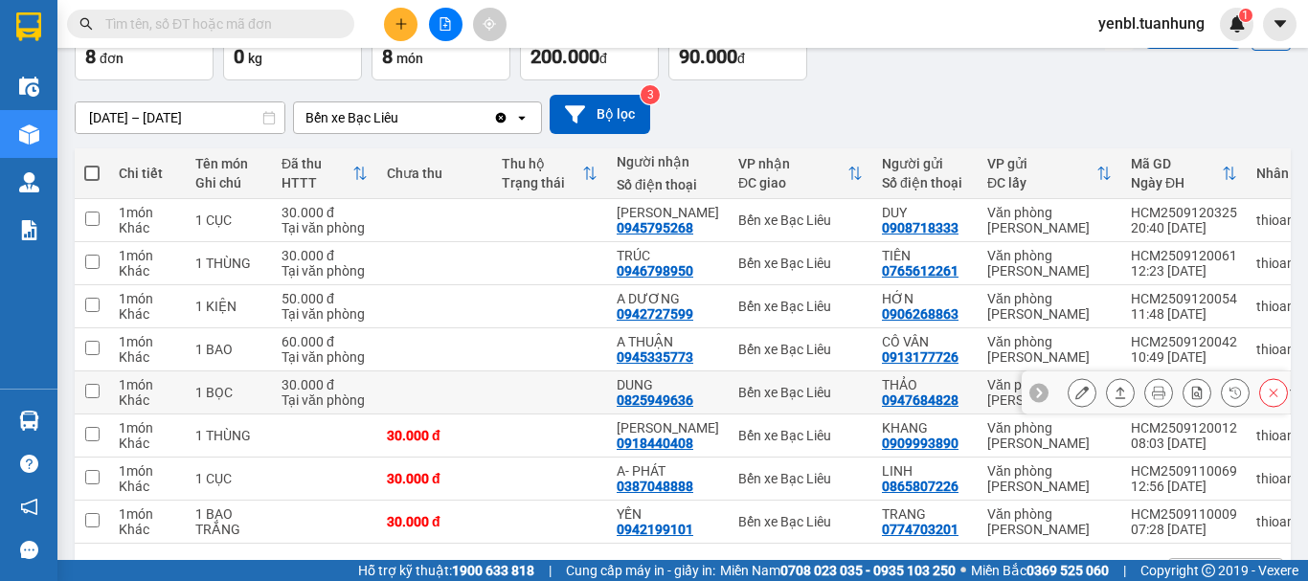
scroll to position [191, 0]
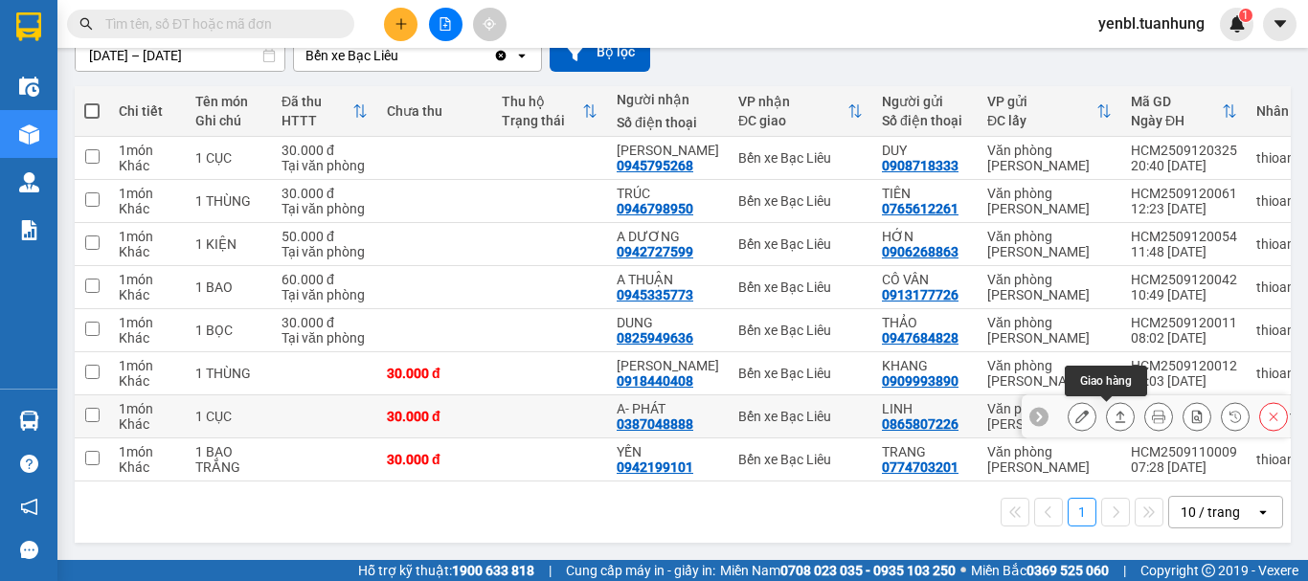
click at [1114, 410] on icon at bounding box center [1120, 416] width 13 height 13
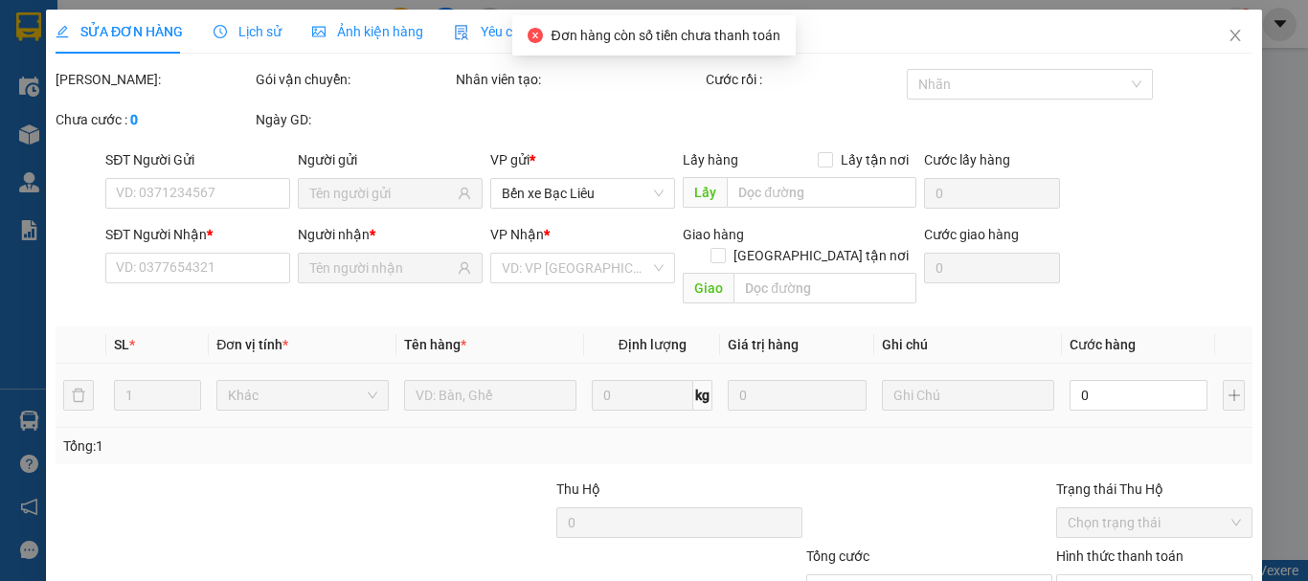
type input "0865807226"
type input "LINH"
type input "0387048888"
type input "A- PHÁT"
type input "30.000"
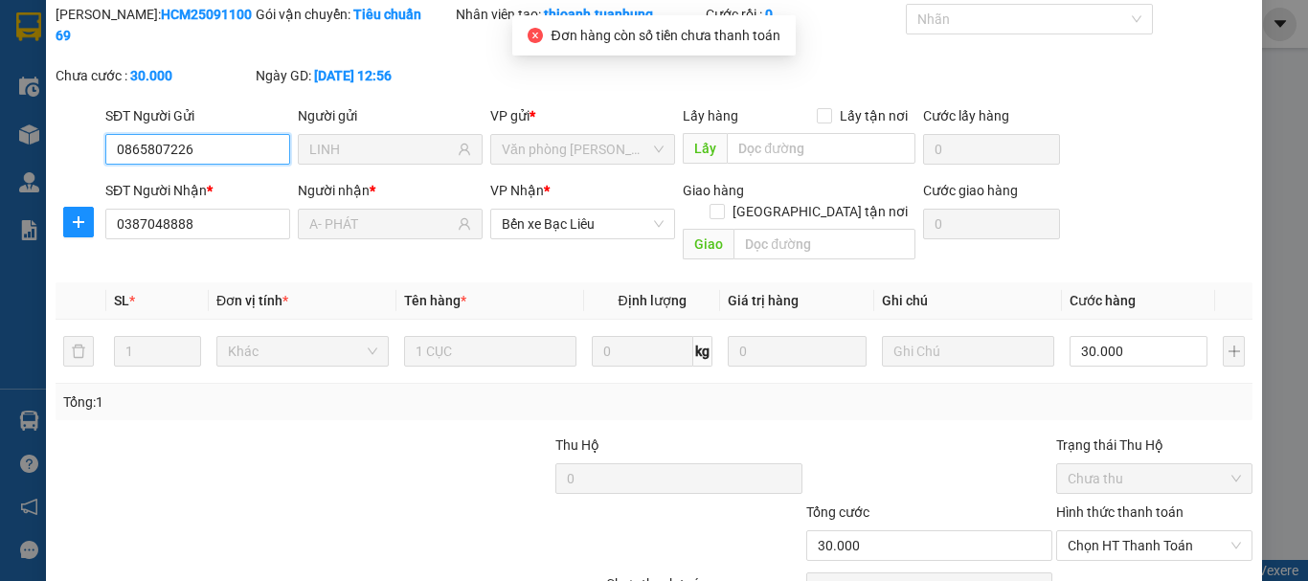
scroll to position [131, 0]
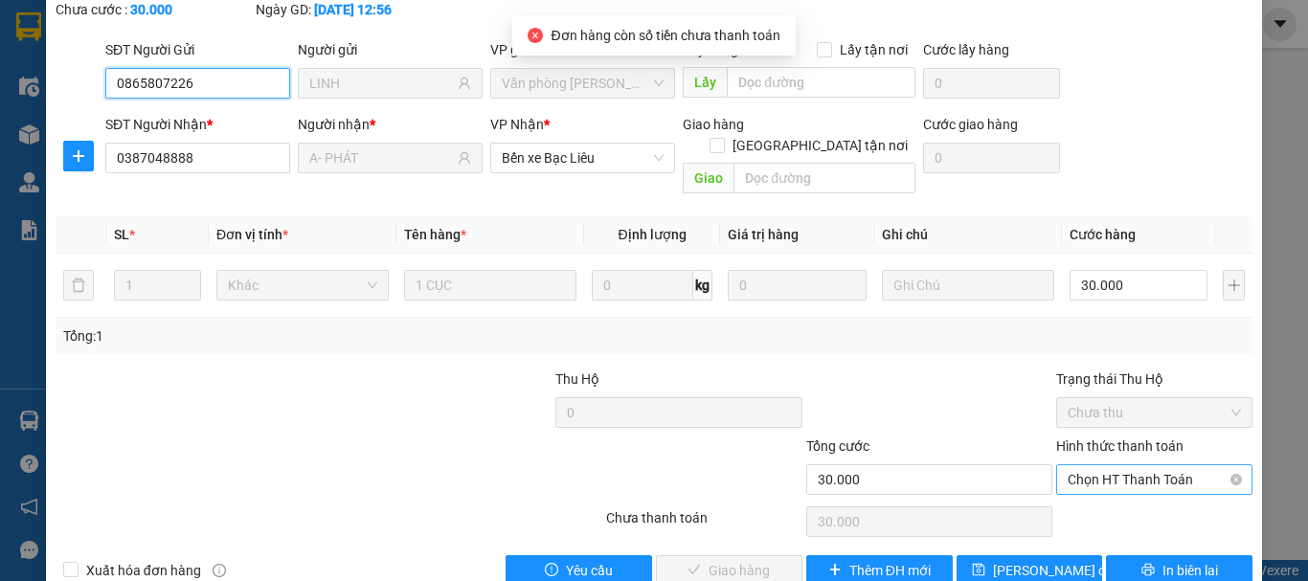
click at [1102, 465] on span "Chọn HT Thanh Toán" at bounding box center [1154, 479] width 173 height 29
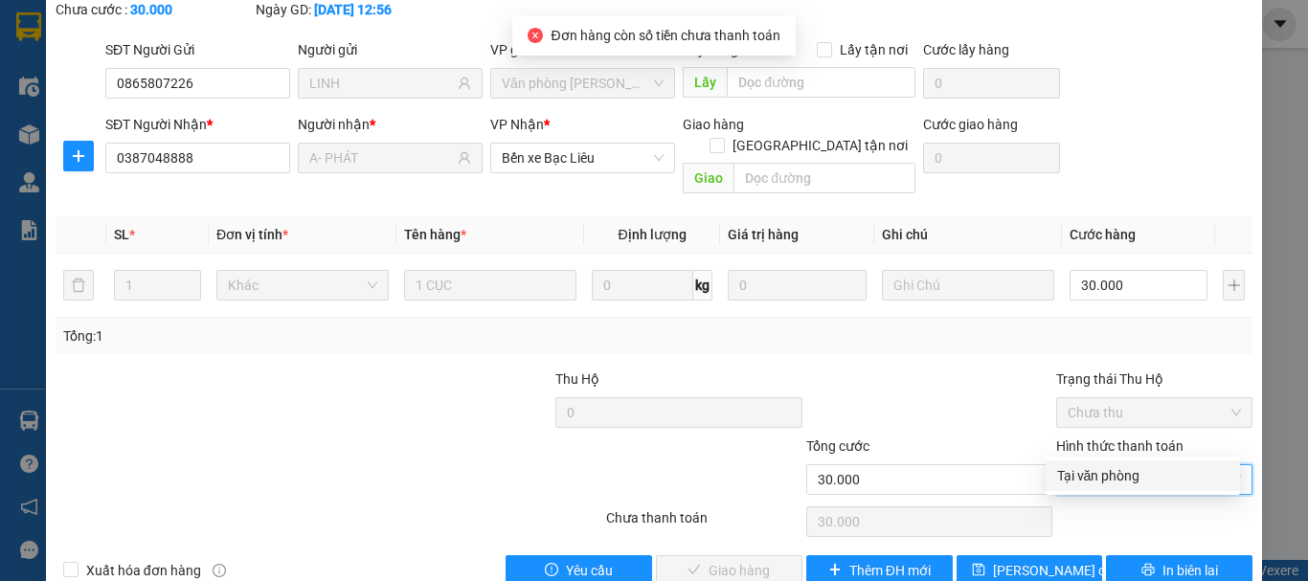
click at [1098, 484] on div "Tại văn phòng" at bounding box center [1142, 475] width 171 height 21
type input "0"
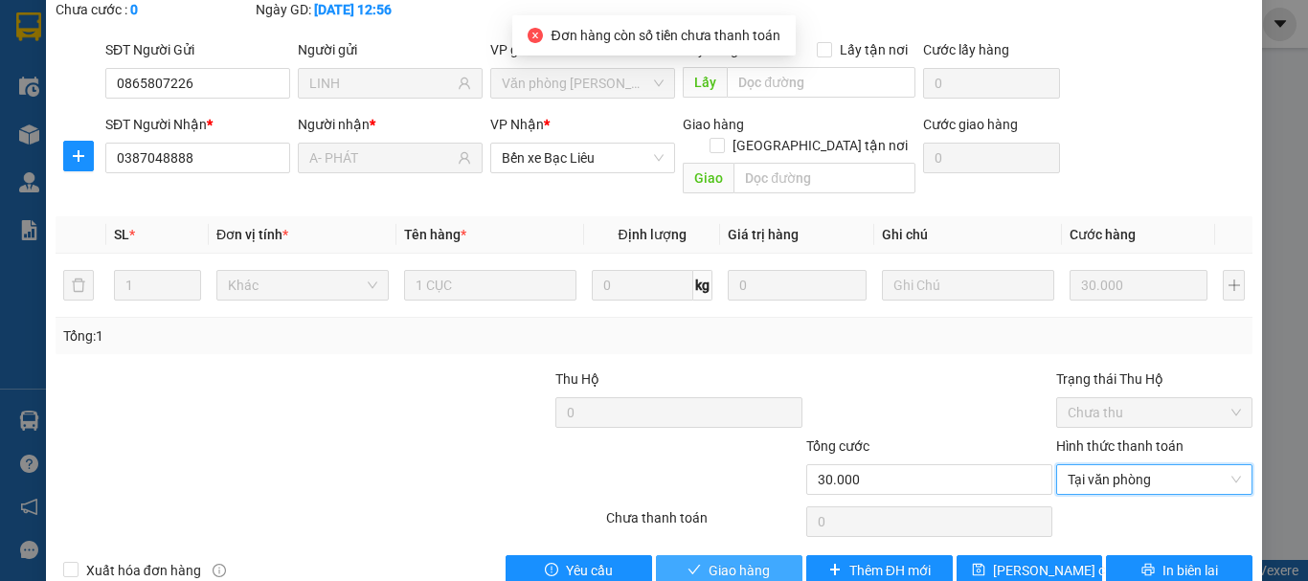
click at [760, 560] on span "Giao hàng" at bounding box center [739, 570] width 61 height 21
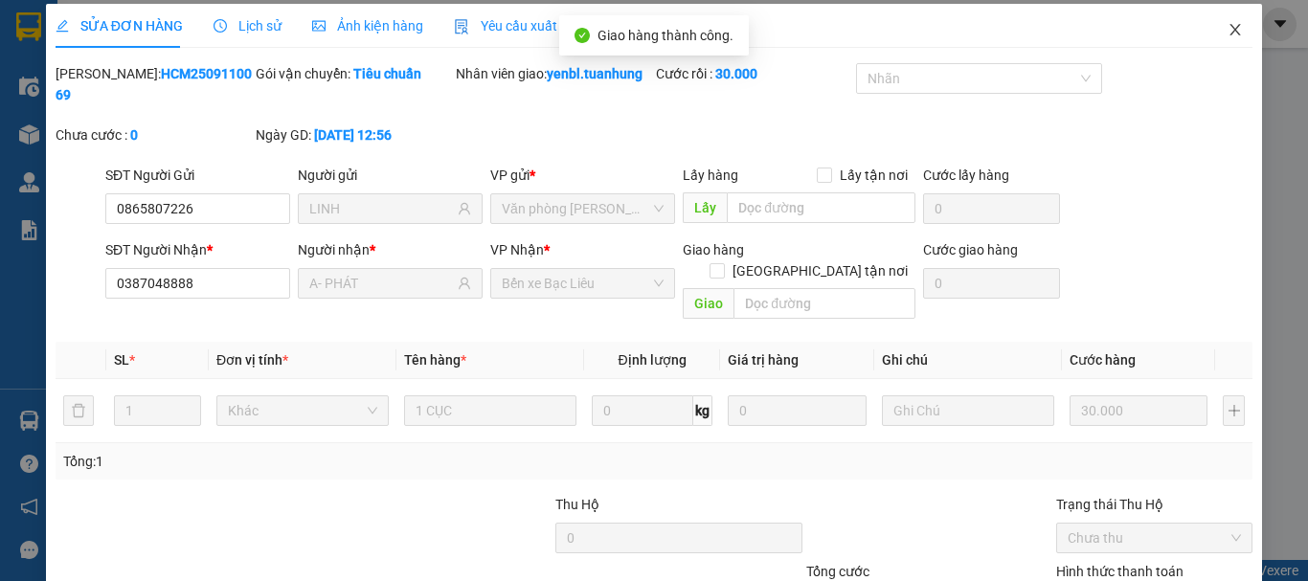
scroll to position [0, 0]
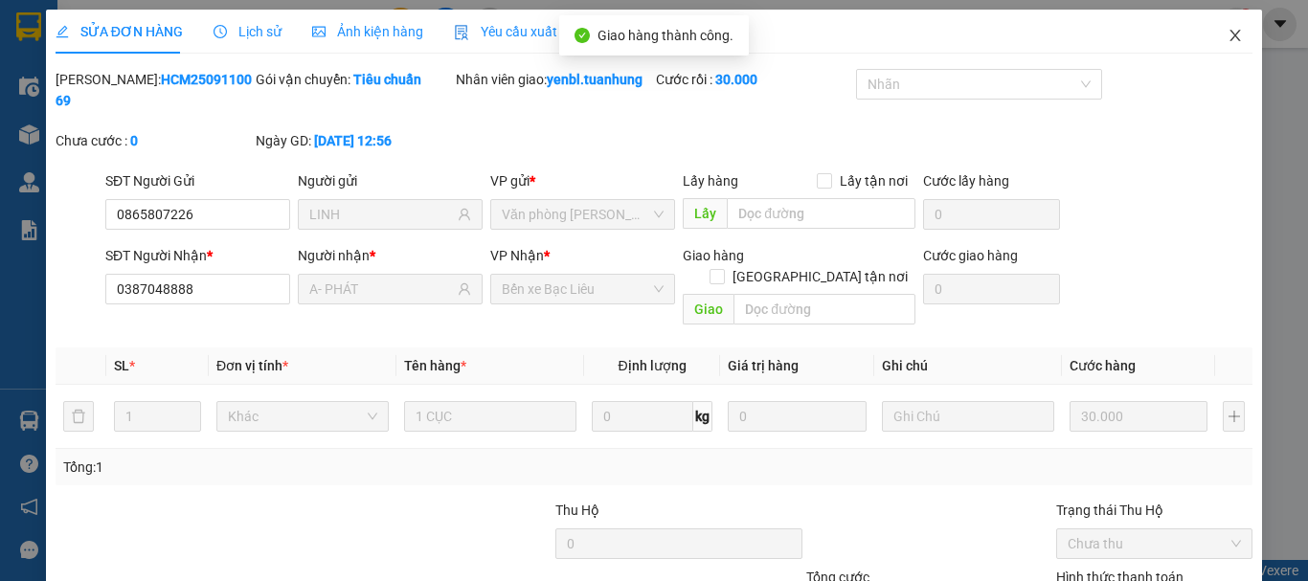
click at [1212, 38] on span "Close" at bounding box center [1235, 37] width 54 height 54
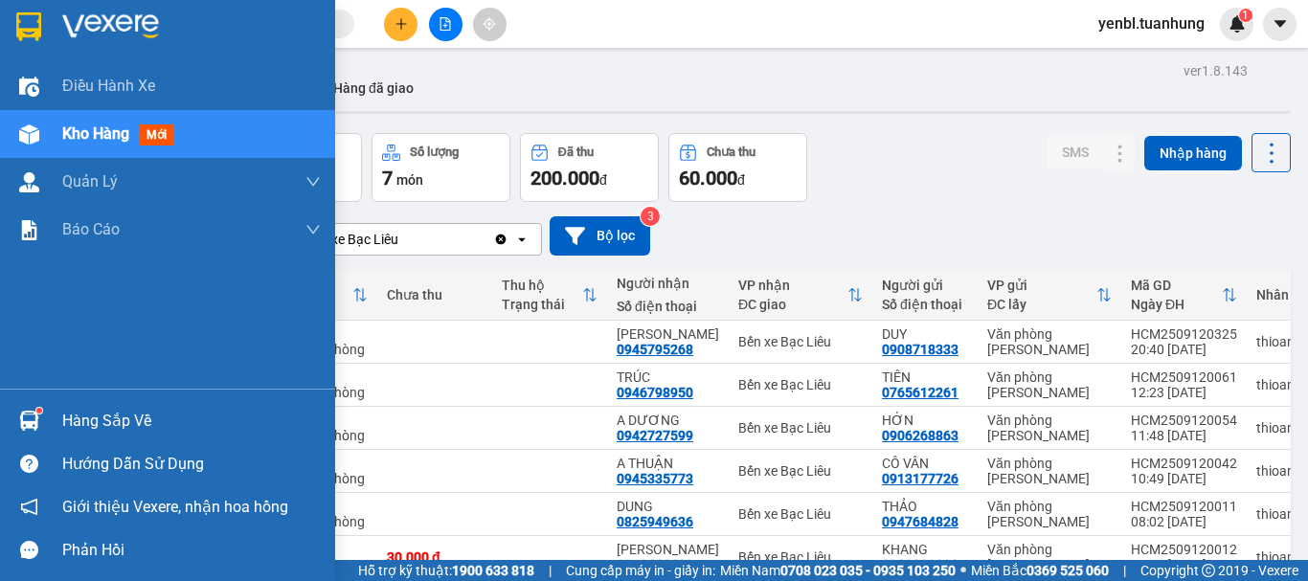
click at [36, 410] on sup at bounding box center [39, 411] width 6 height 6
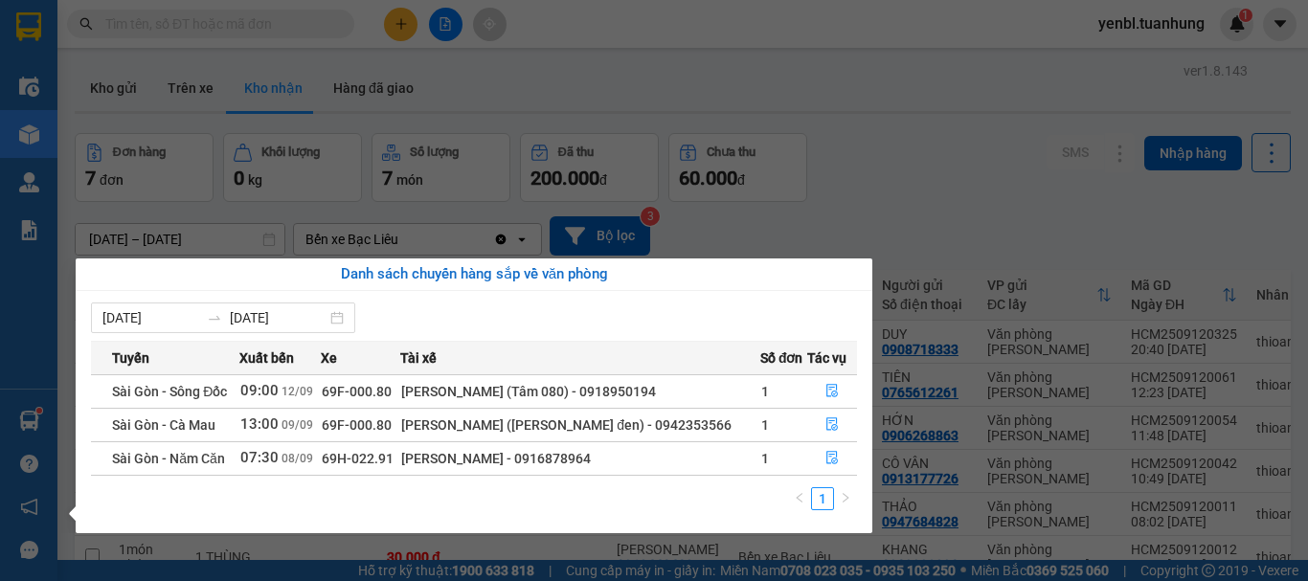
click at [939, 126] on section "Kết quả tìm kiếm ( 0 ) Bộ lọc No Data yenbl.tuanhung 1 Điều hành xe Kho hàng mớ…" at bounding box center [654, 290] width 1308 height 581
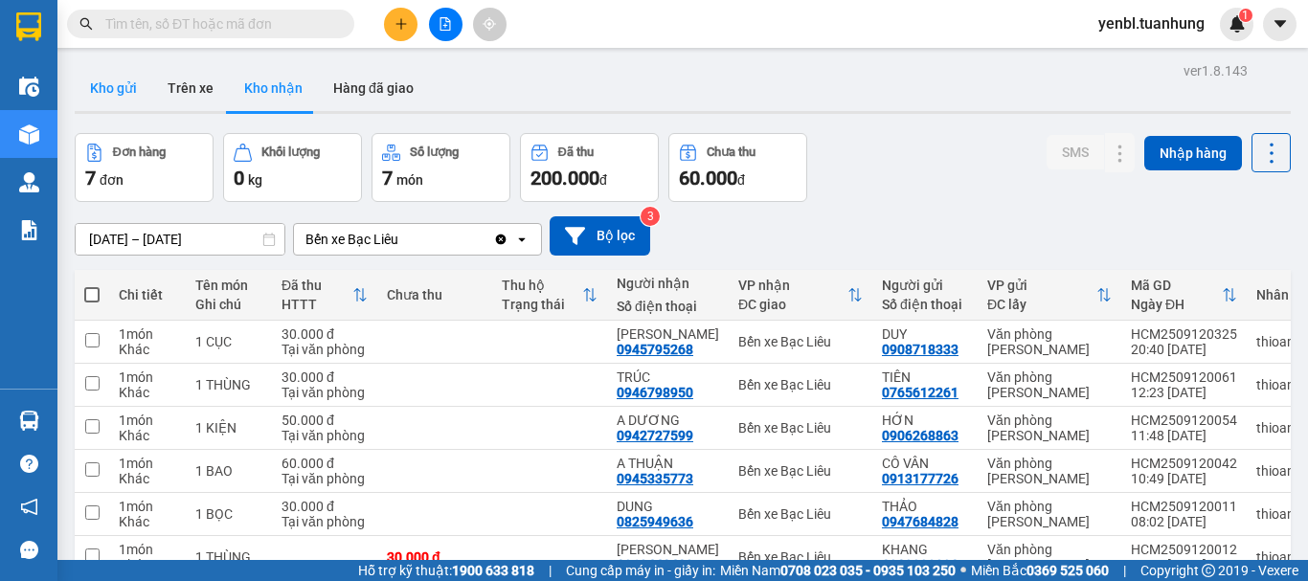
click at [122, 97] on button "Kho gửi" at bounding box center [114, 88] width 78 height 46
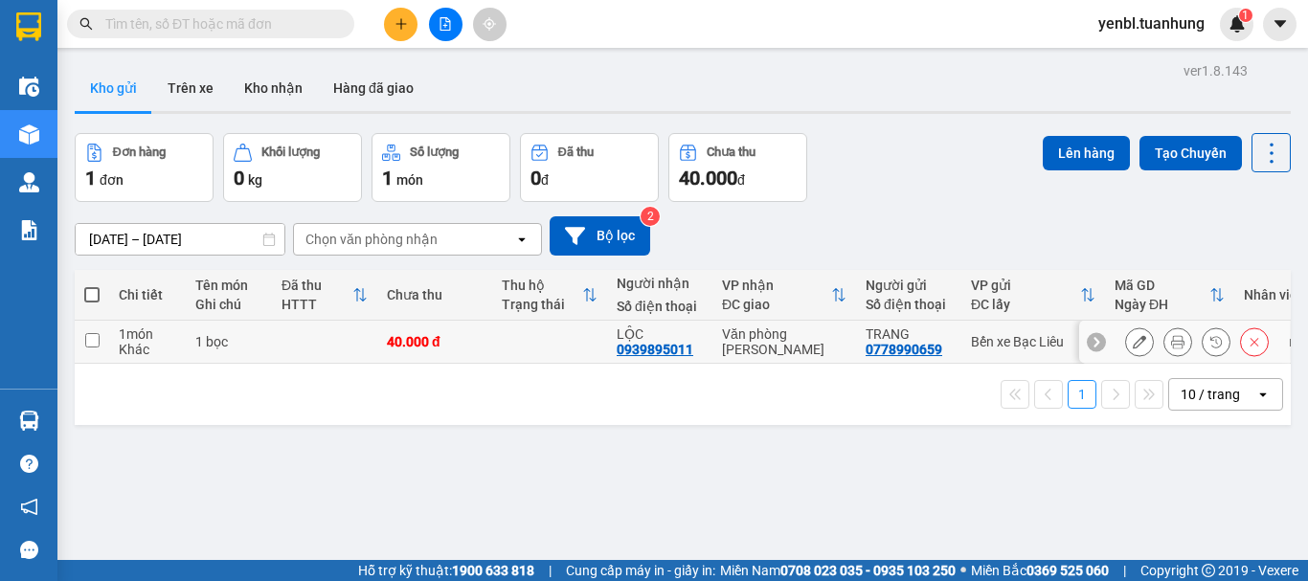
click at [514, 326] on td at bounding box center [549, 342] width 115 height 43
checkbox input "true"
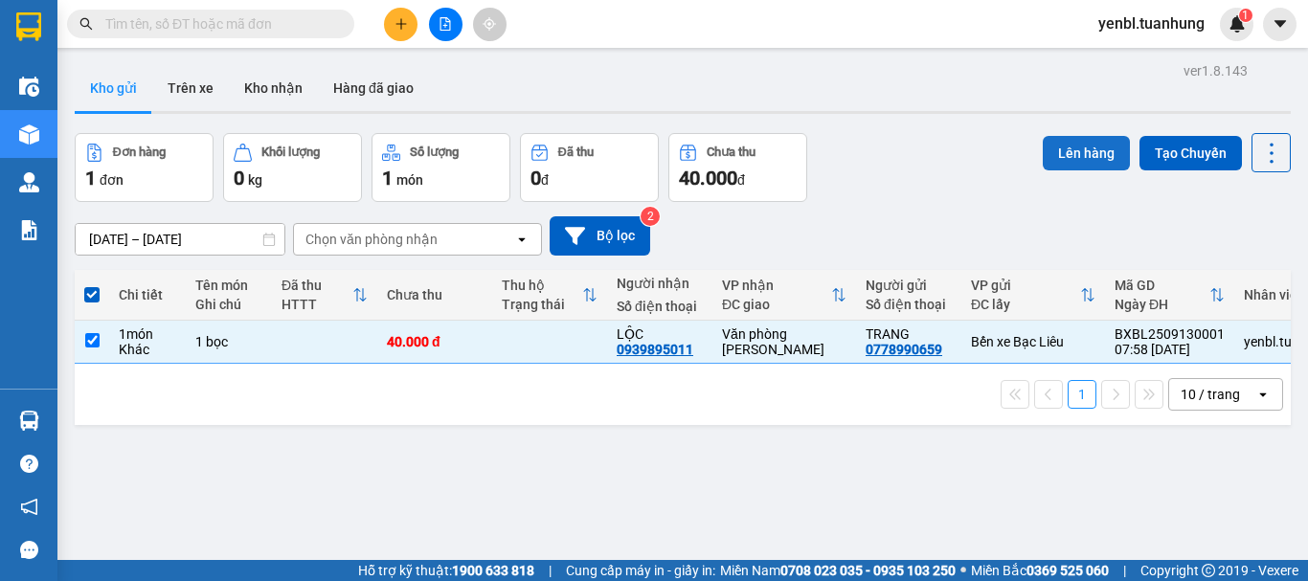
click at [1049, 156] on button "Lên hàng" at bounding box center [1086, 153] width 87 height 34
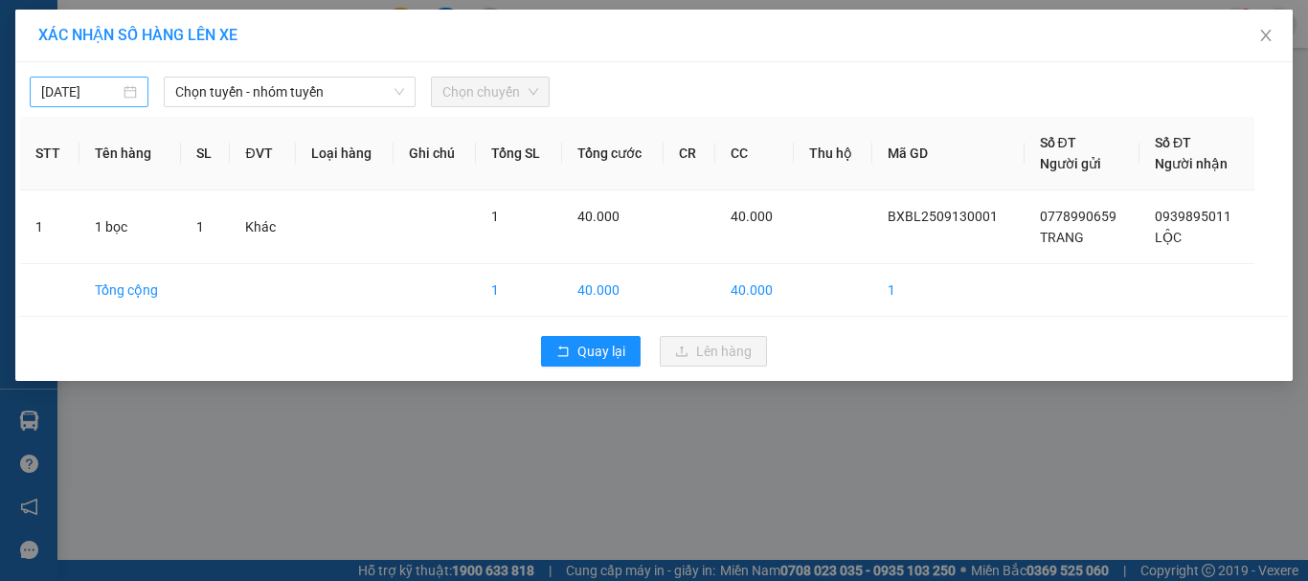
type input "[DATE]"
click at [98, 92] on input "[DATE]" at bounding box center [80, 91] width 79 height 21
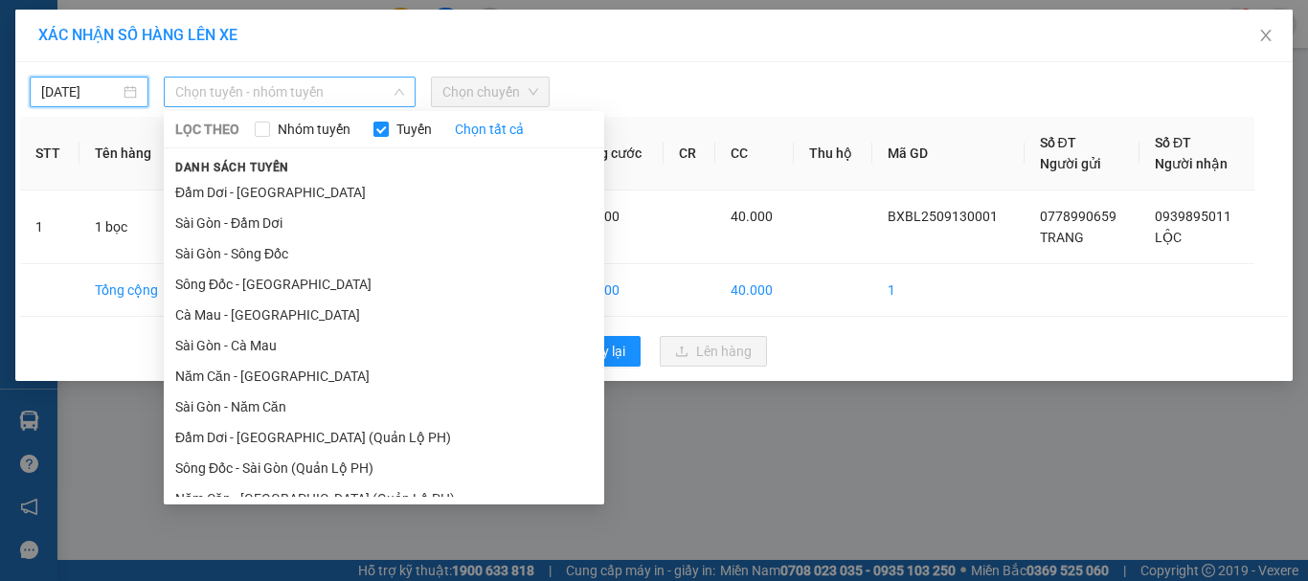
click at [258, 88] on span "Chọn tuyến - nhóm tuyến" at bounding box center [289, 92] width 229 height 29
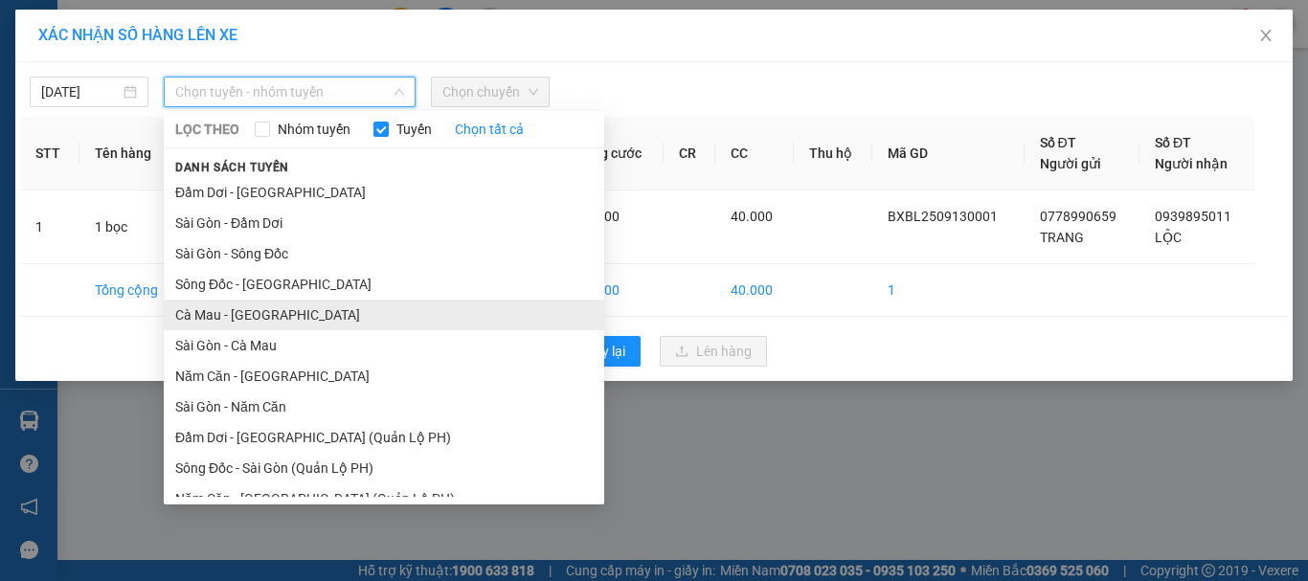
click at [234, 318] on li "Cà Mau - [GEOGRAPHIC_DATA]" at bounding box center [384, 315] width 440 height 31
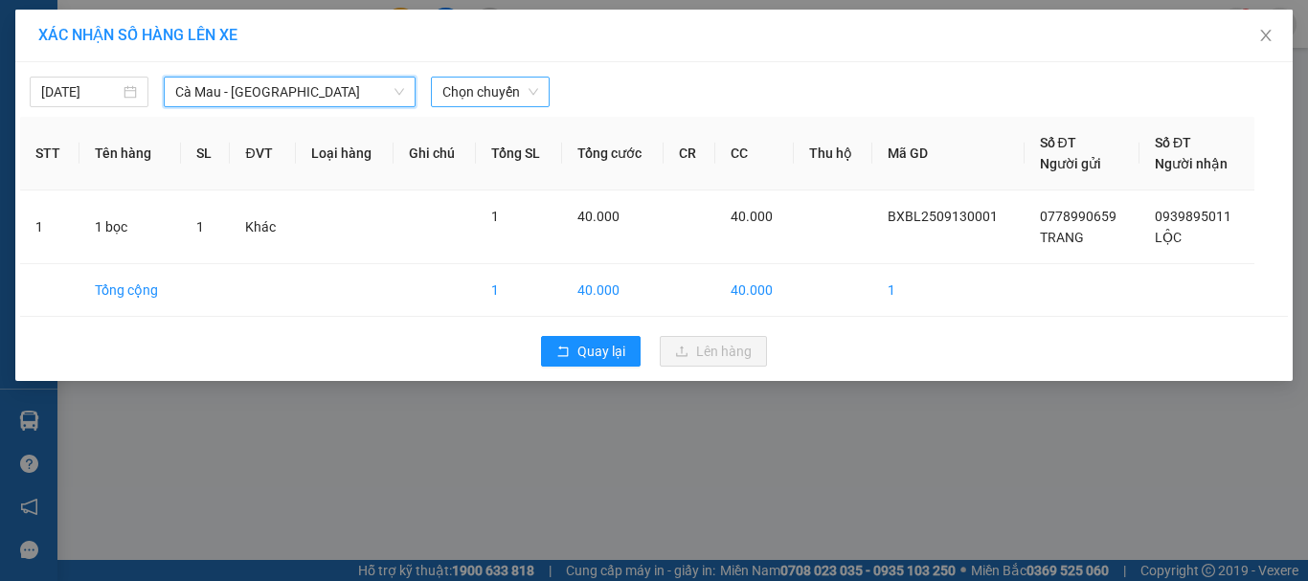
click at [474, 95] on span "Chọn chuyến" at bounding box center [490, 92] width 96 height 29
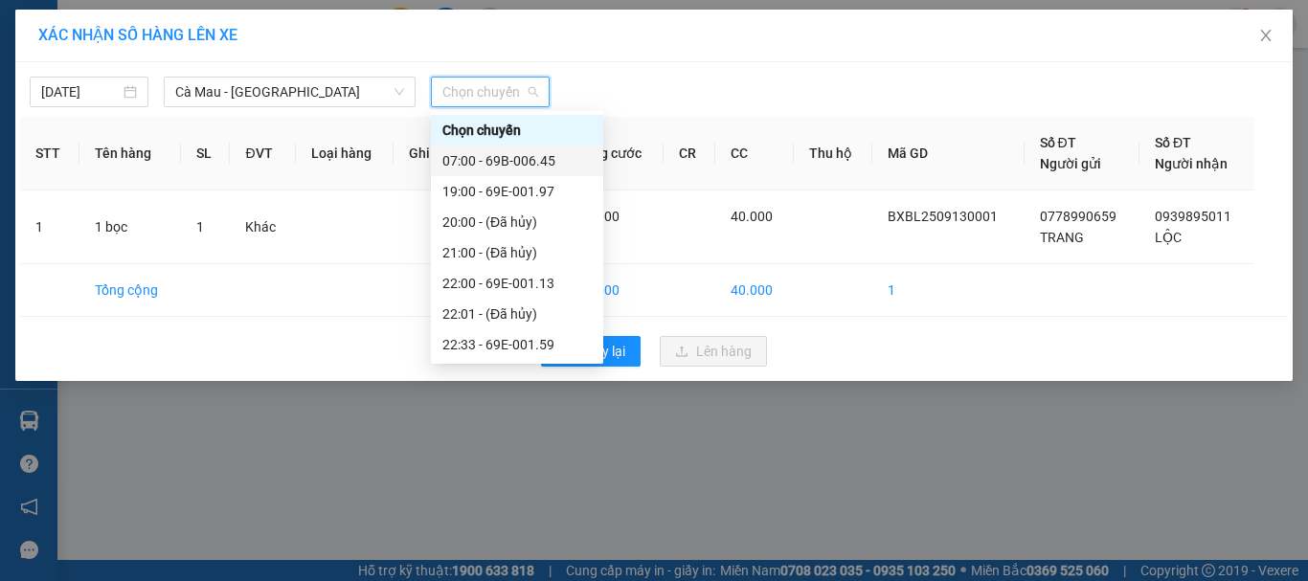
click at [542, 169] on div "07:00 - 69B-006.45" at bounding box center [516, 160] width 149 height 21
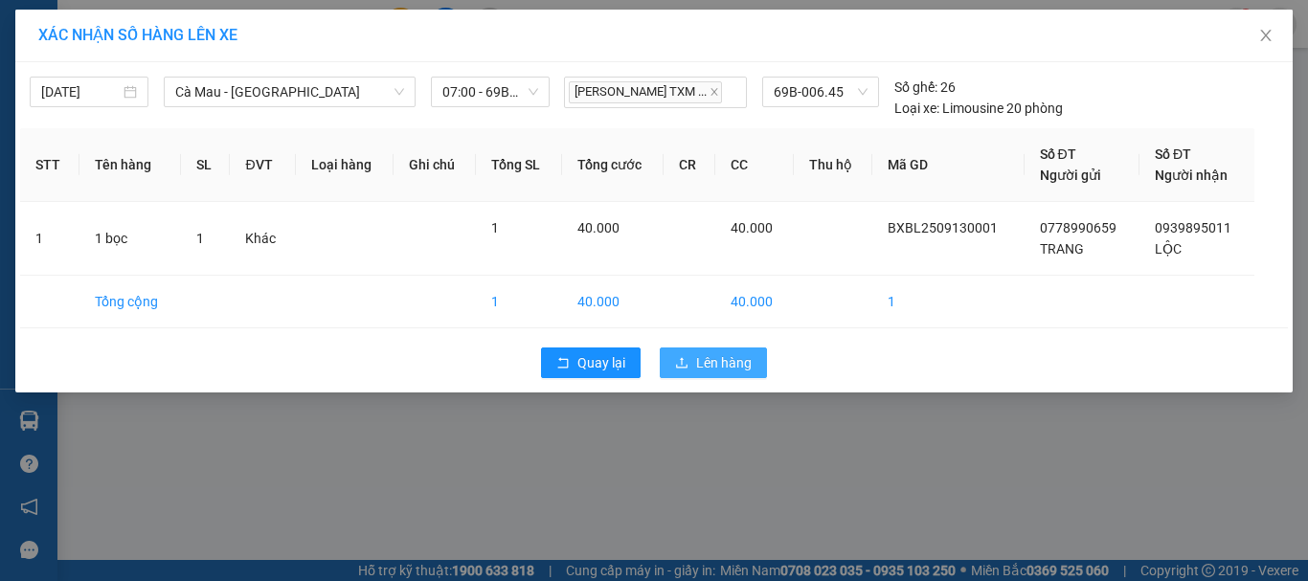
click at [696, 348] on button "Lên hàng" at bounding box center [713, 363] width 107 height 31
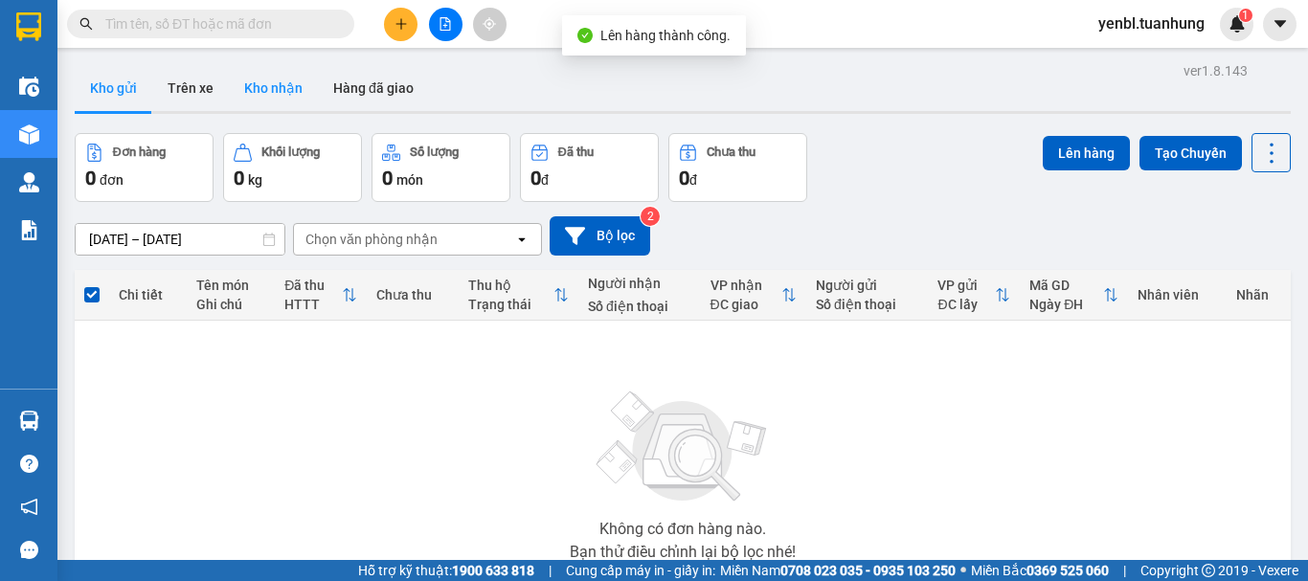
click at [259, 87] on button "Kho nhận" at bounding box center [273, 88] width 89 height 46
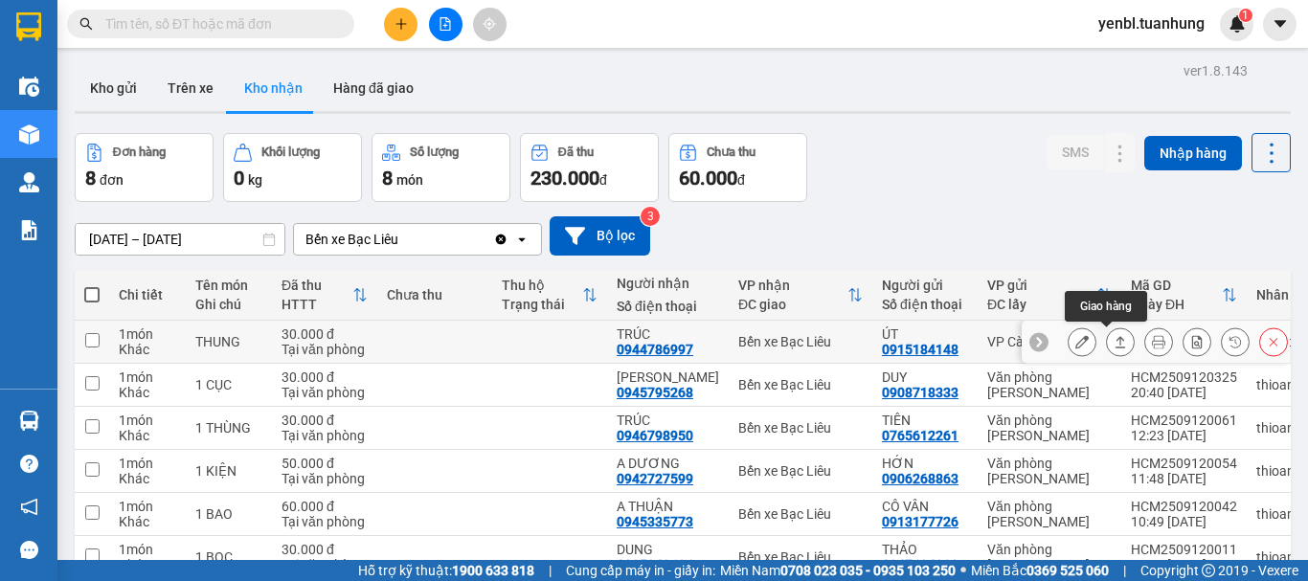
click at [1114, 341] on icon at bounding box center [1120, 341] width 13 height 13
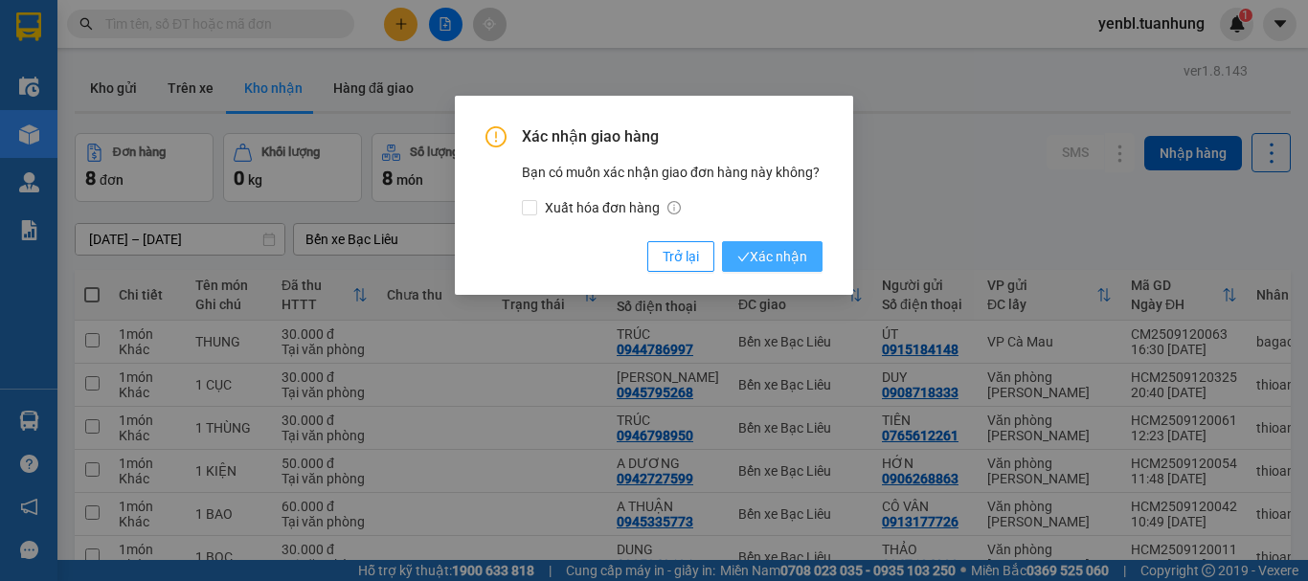
click at [774, 259] on span "Xác nhận" at bounding box center [772, 256] width 70 height 21
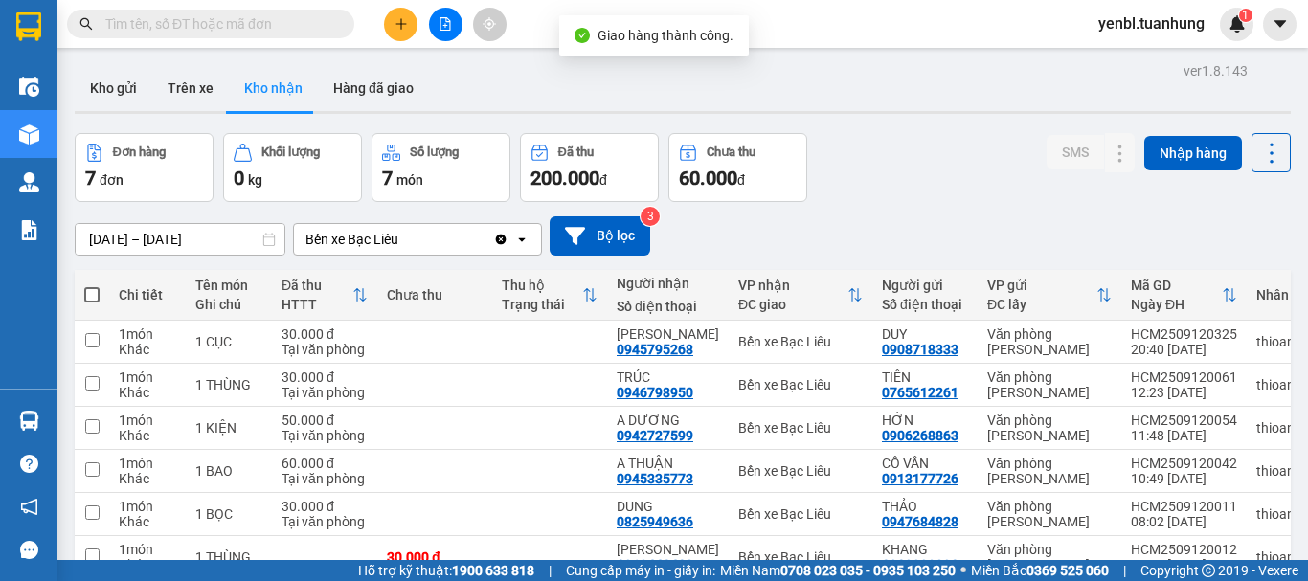
scroll to position [96, 0]
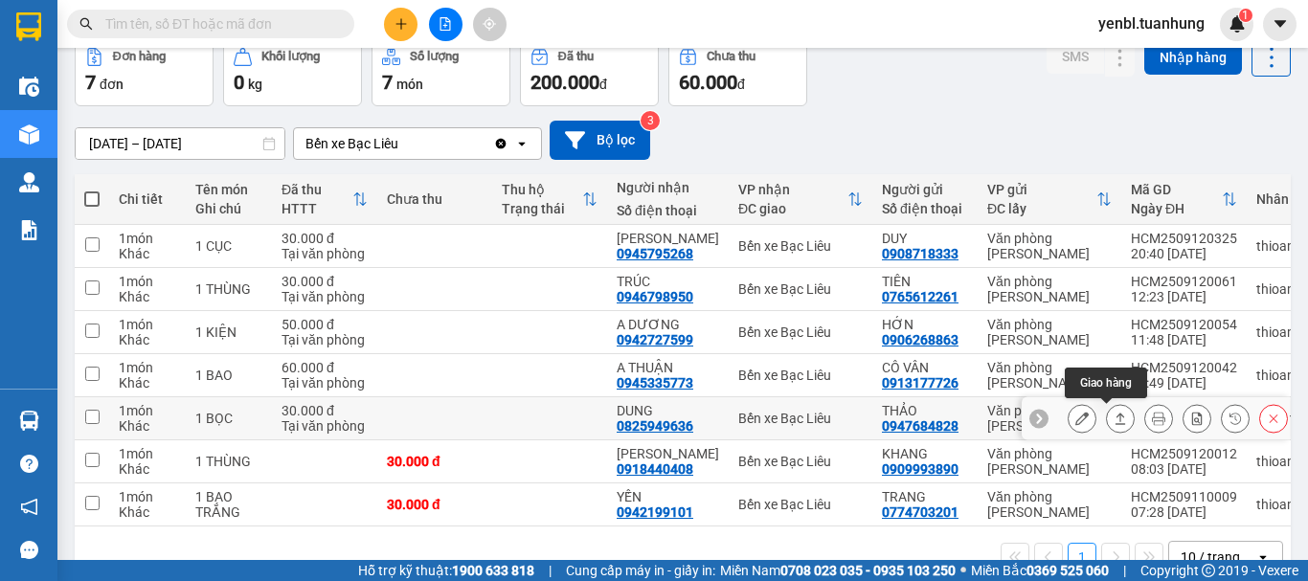
click at [1107, 412] on button at bounding box center [1120, 419] width 27 height 34
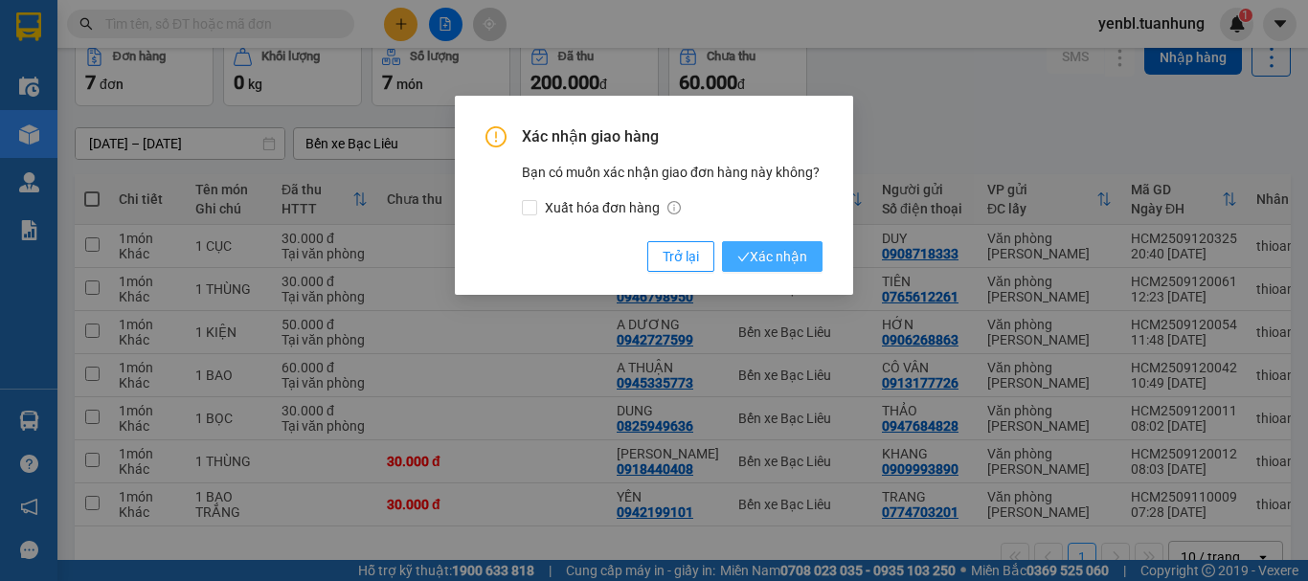
click at [761, 262] on span "Xác nhận" at bounding box center [772, 256] width 70 height 21
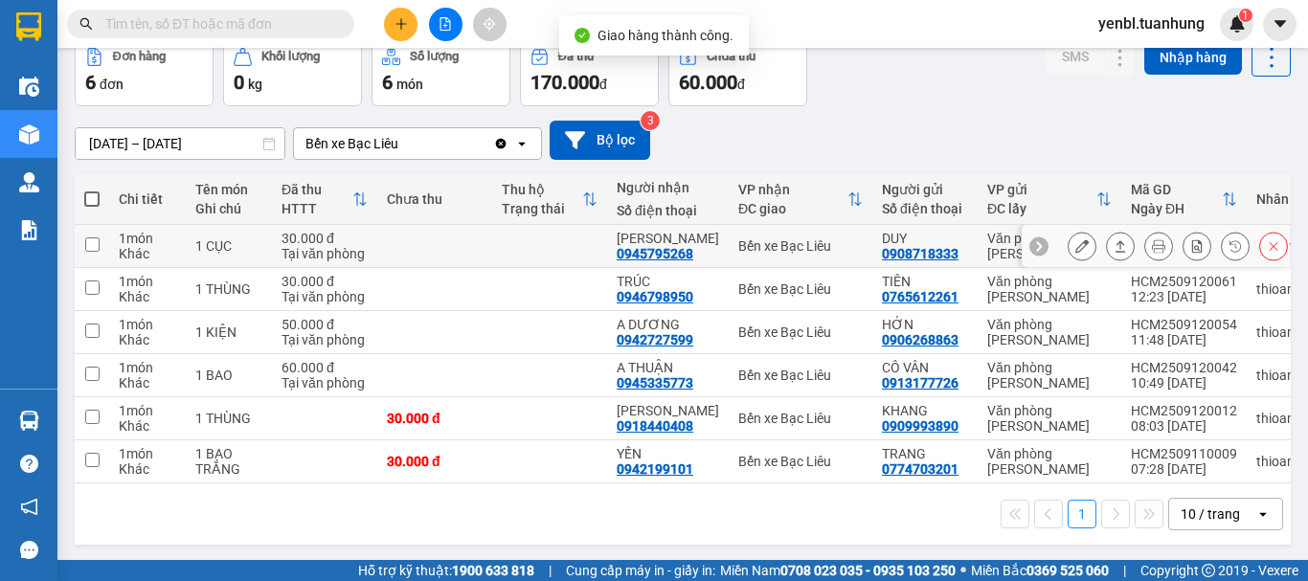
scroll to position [0, 0]
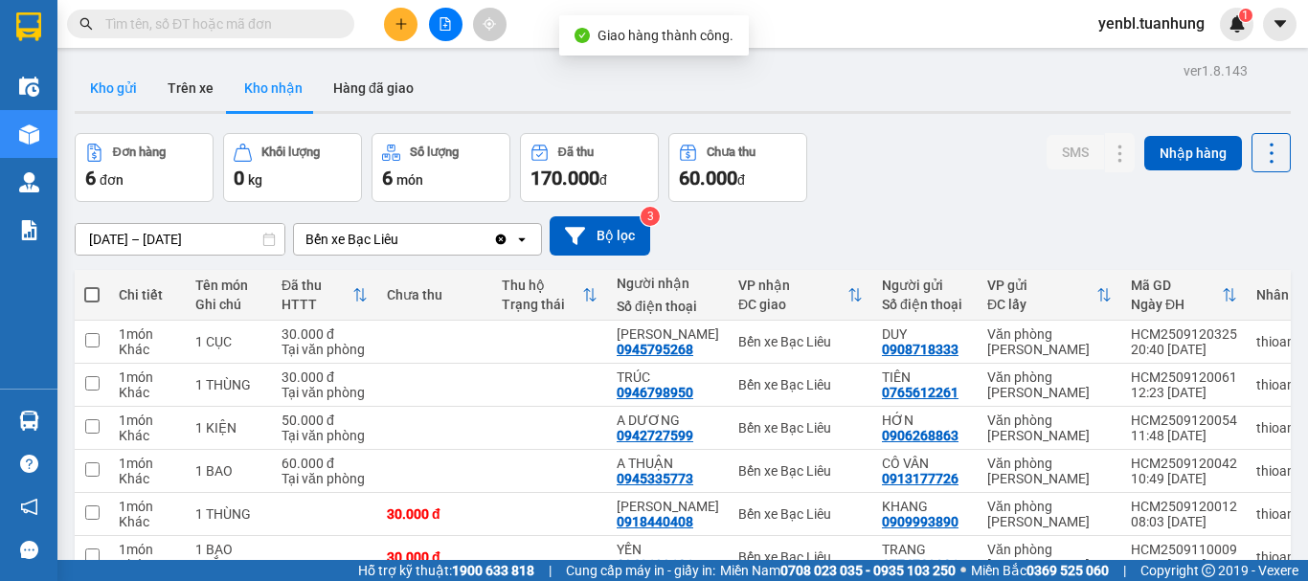
click at [102, 75] on button "Kho gửi" at bounding box center [114, 88] width 78 height 46
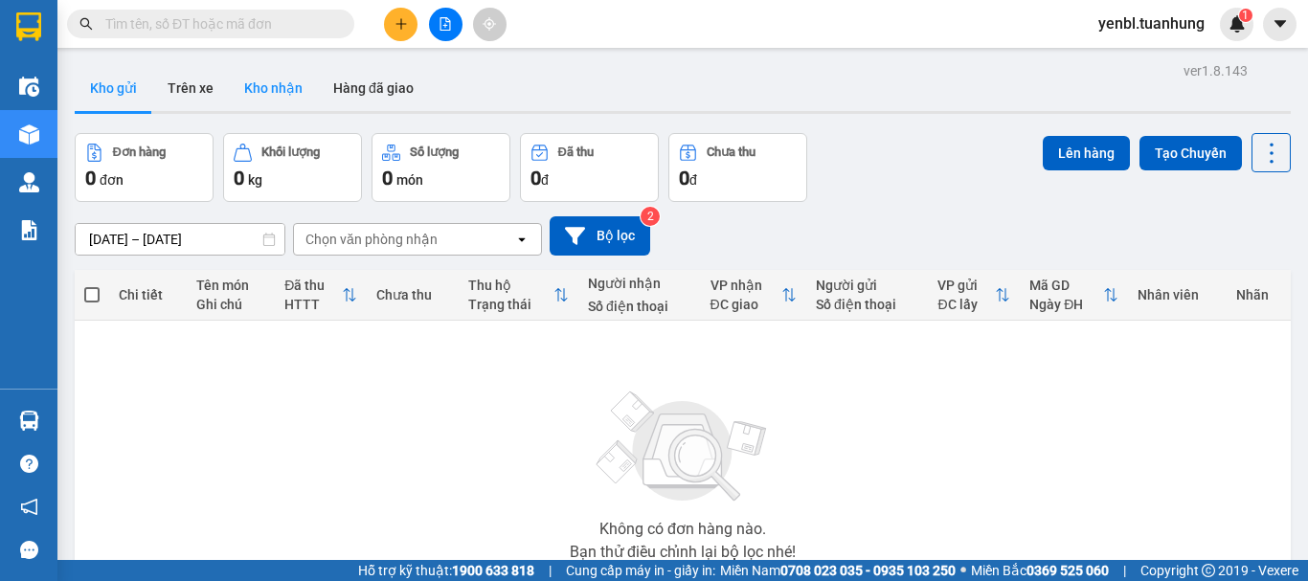
click at [265, 75] on button "Kho nhận" at bounding box center [273, 88] width 89 height 46
